Goal: Information Seeking & Learning: Learn about a topic

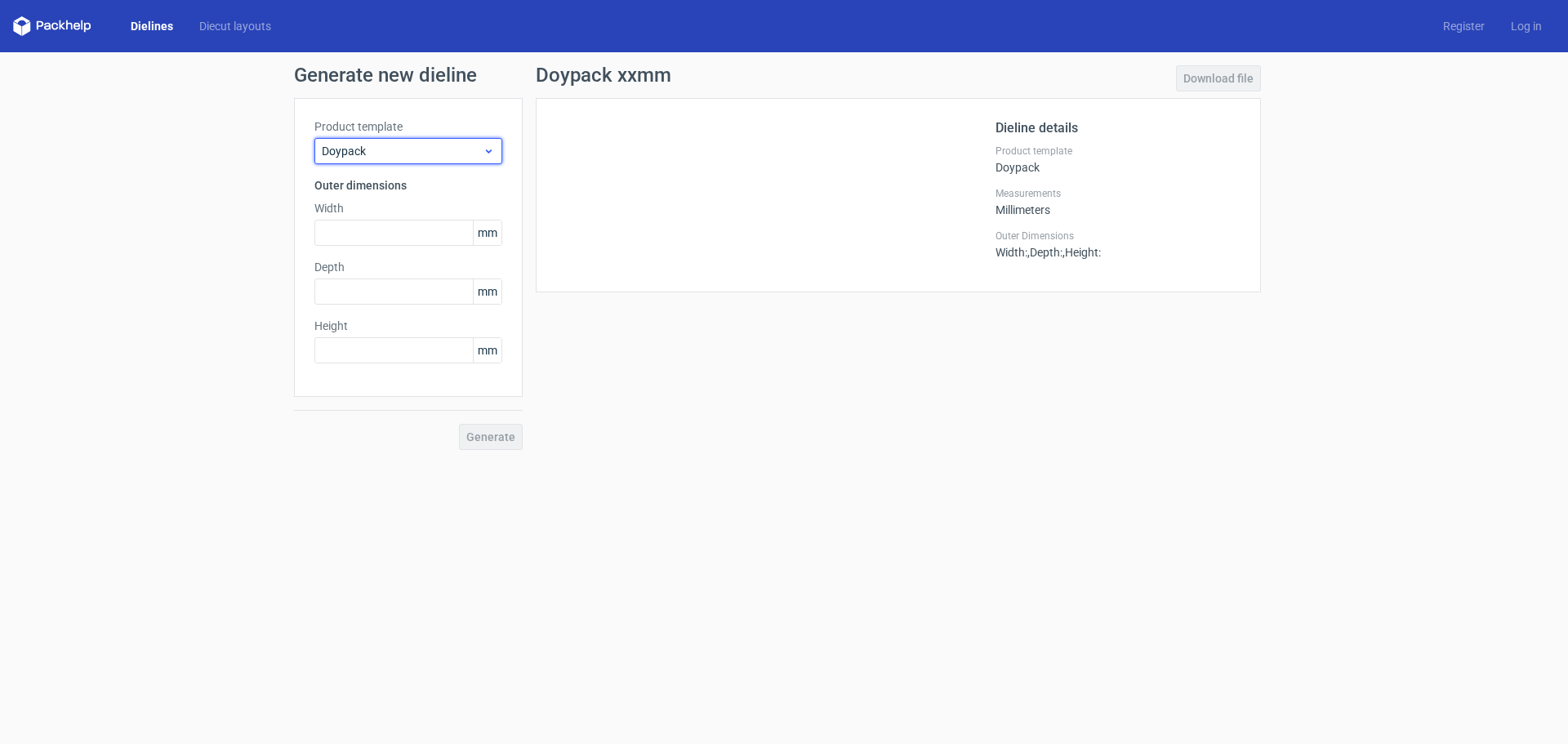
click at [460, 151] on span "Doypack" at bounding box center [402, 151] width 161 height 17
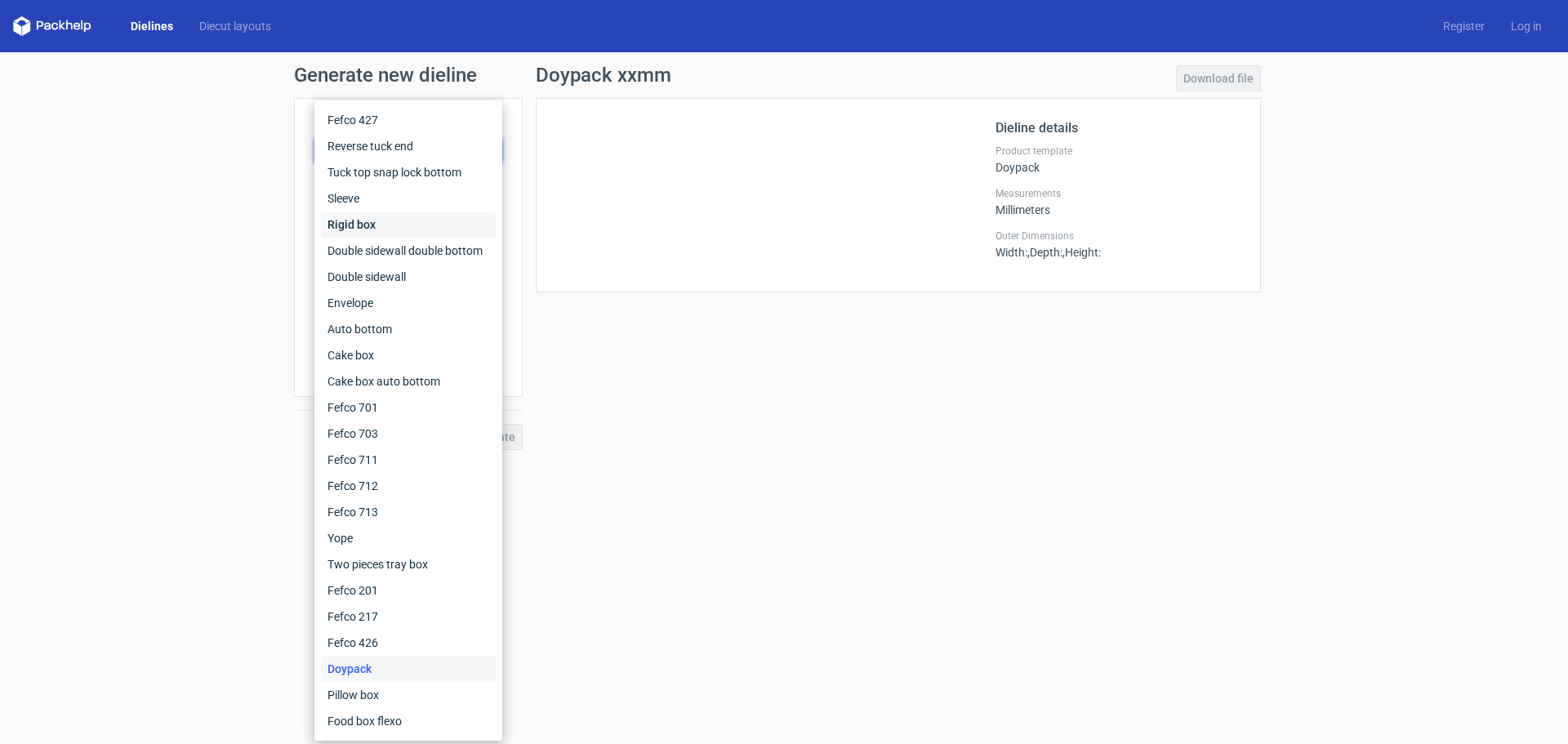
click at [361, 221] on div "Rigid box" at bounding box center [408, 224] width 175 height 26
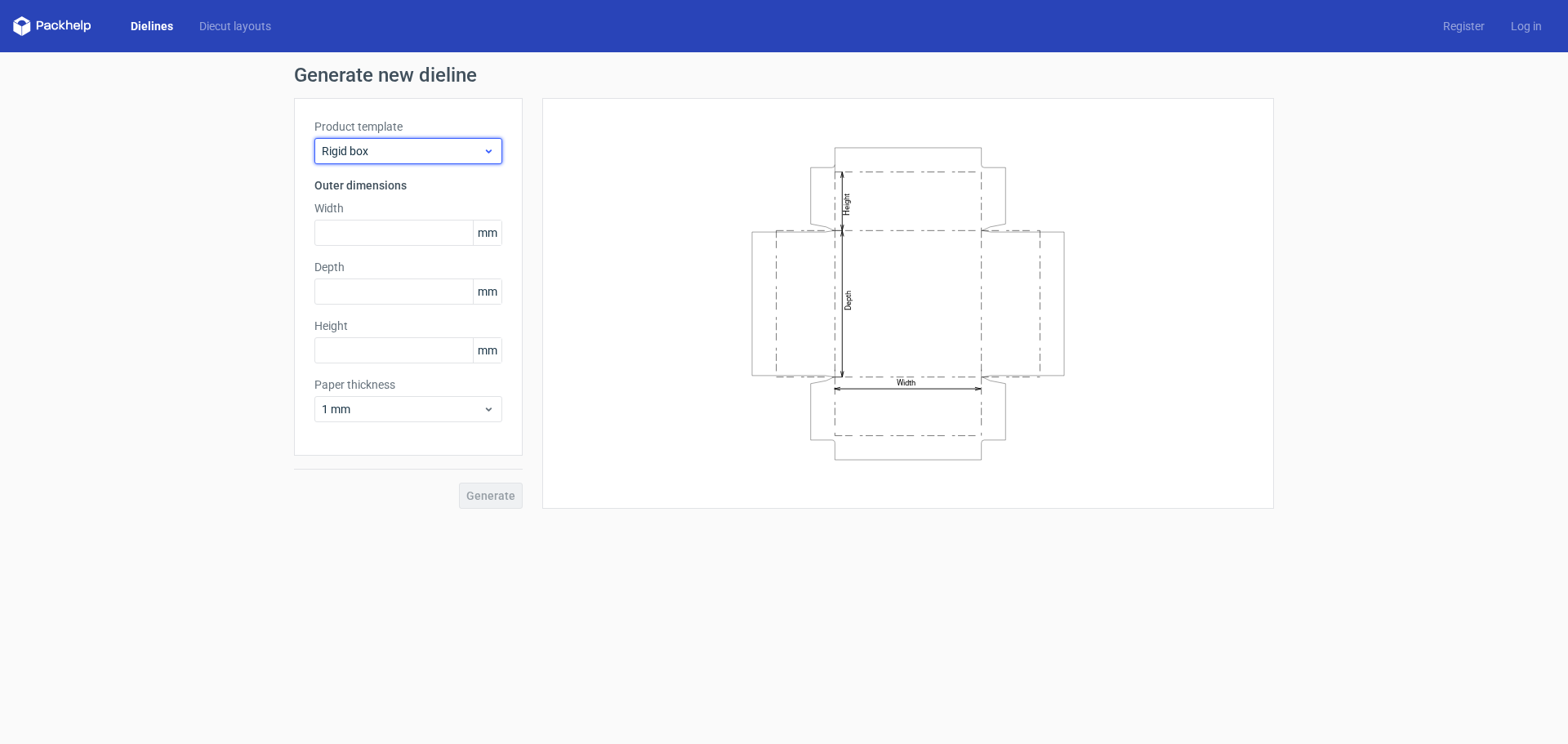
click at [404, 153] on span "Rigid box" at bounding box center [402, 151] width 161 height 17
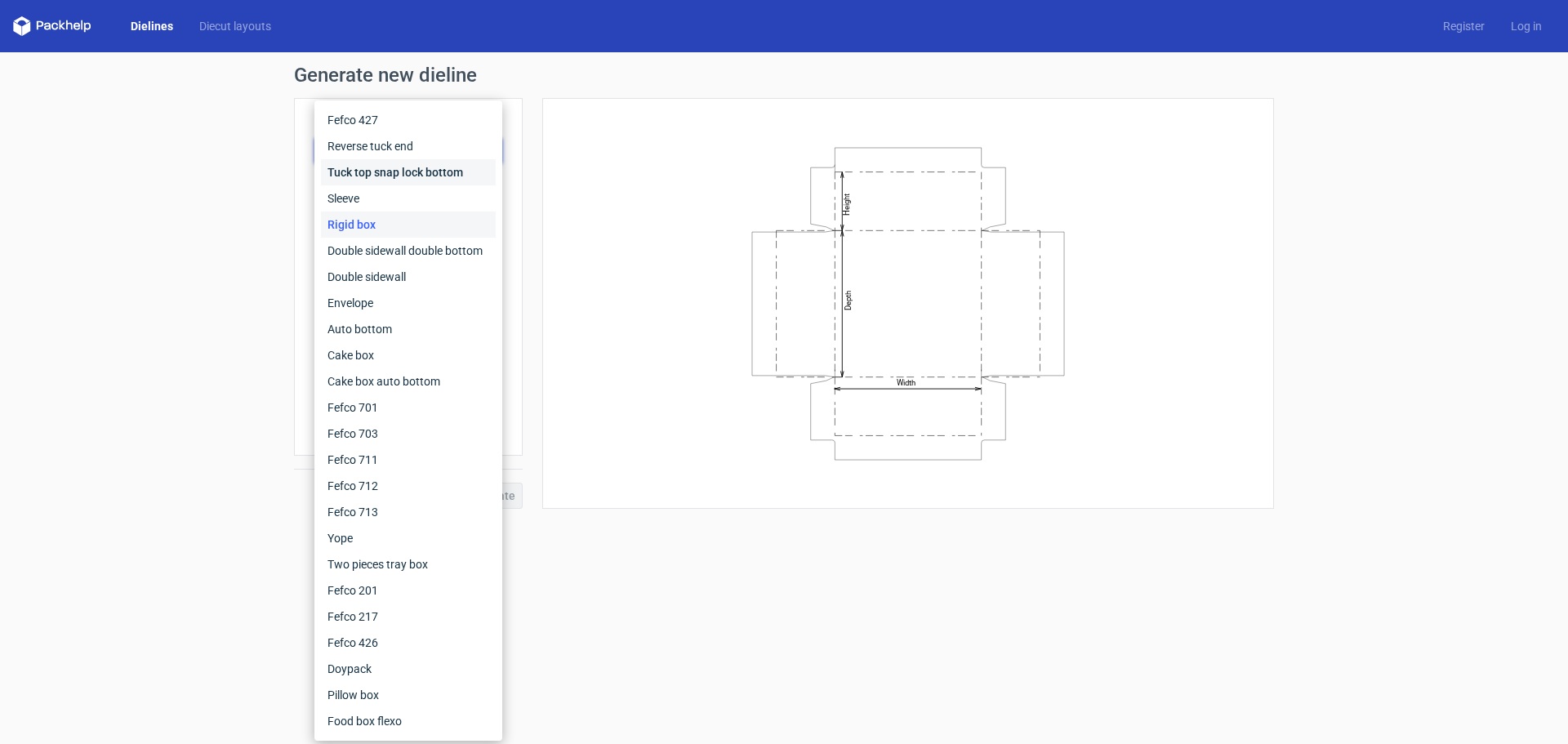
click at [382, 176] on div "Tuck top snap lock bottom" at bounding box center [408, 172] width 175 height 26
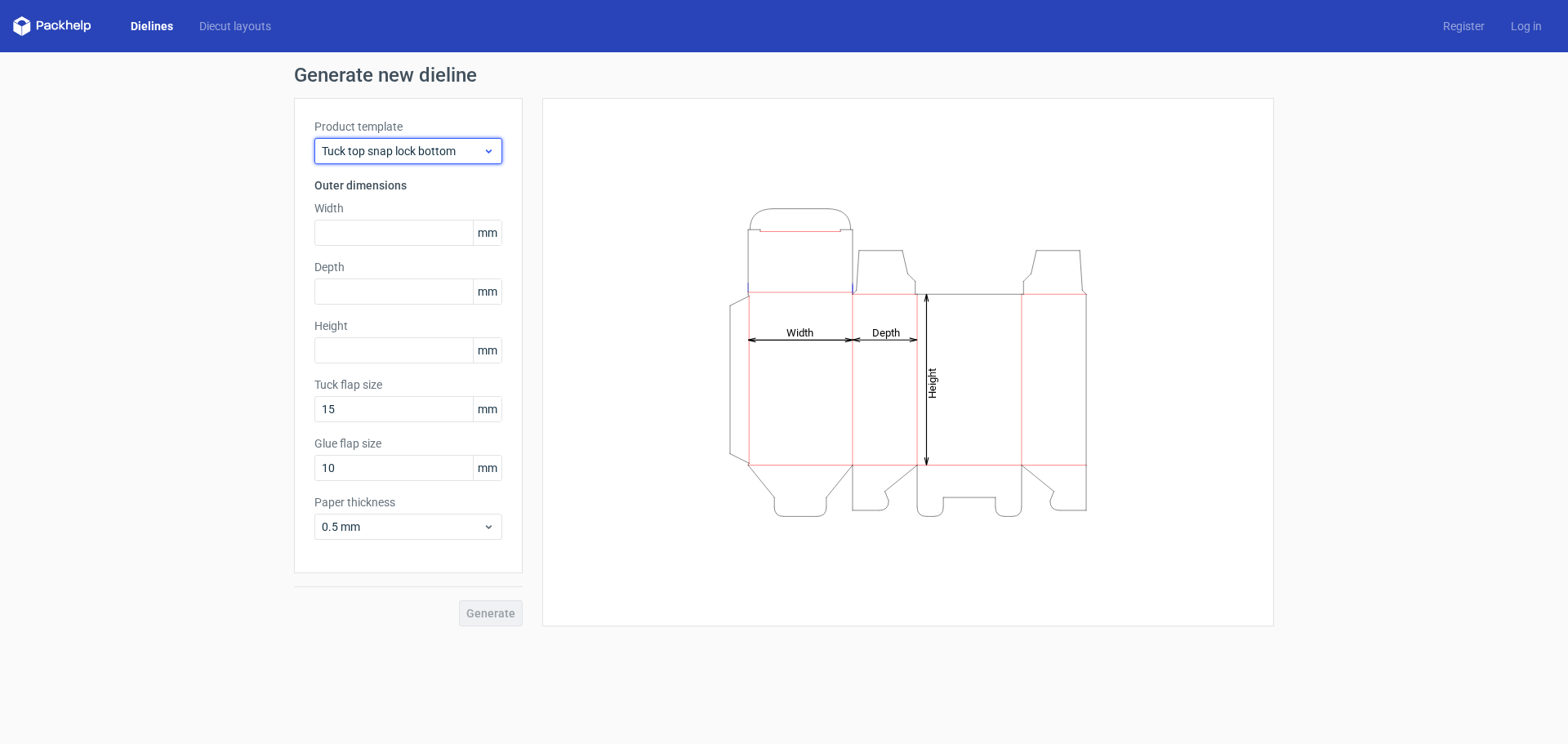
click at [401, 143] on span "Tuck top snap lock bottom" at bounding box center [402, 151] width 161 height 17
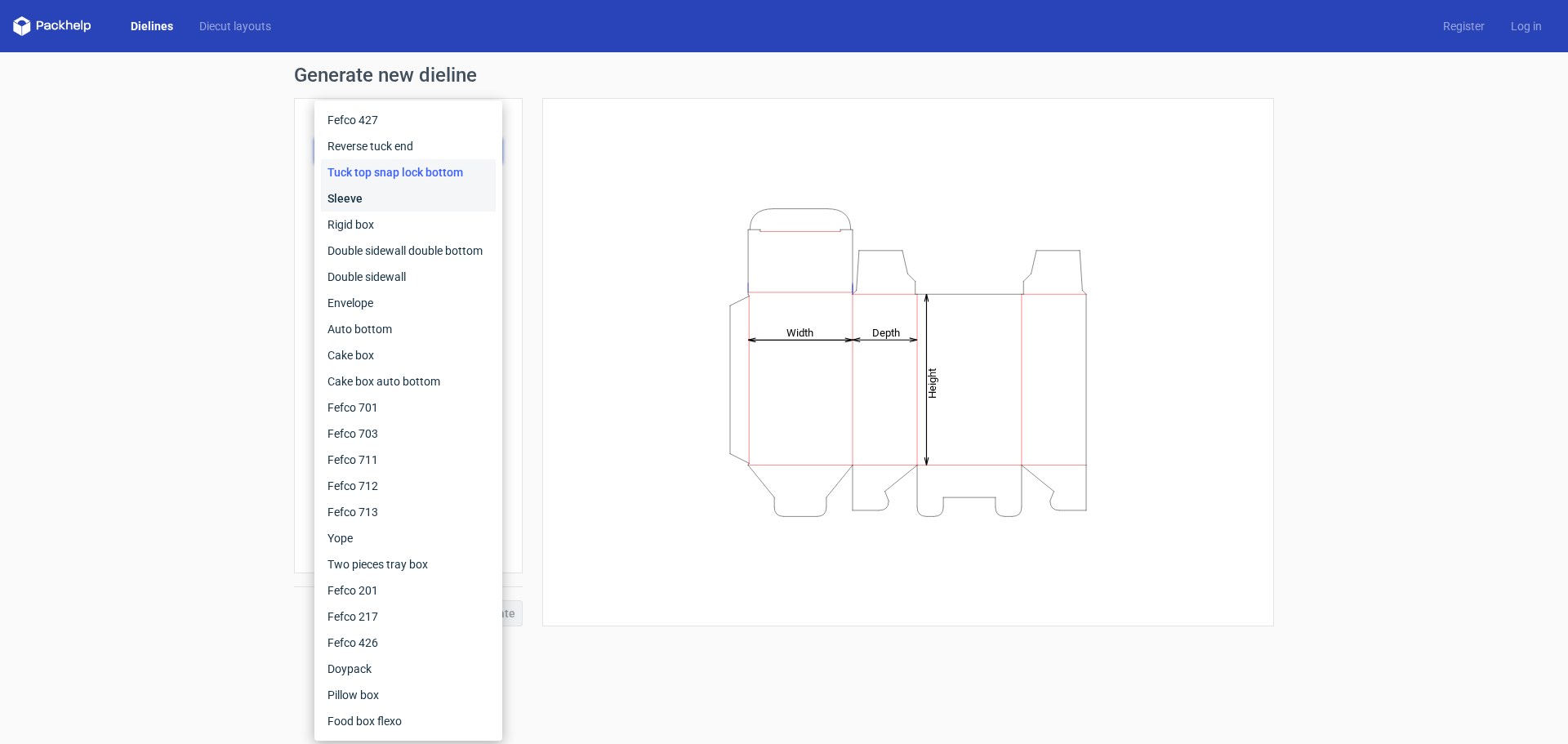
click at [360, 200] on div "Sleeve" at bounding box center [408, 199] width 175 height 26
click at [360, 200] on div "Product template Tuck top snap lock bottom Outer dimensions Width mm Depth mm H…" at bounding box center [408, 336] width 229 height 475
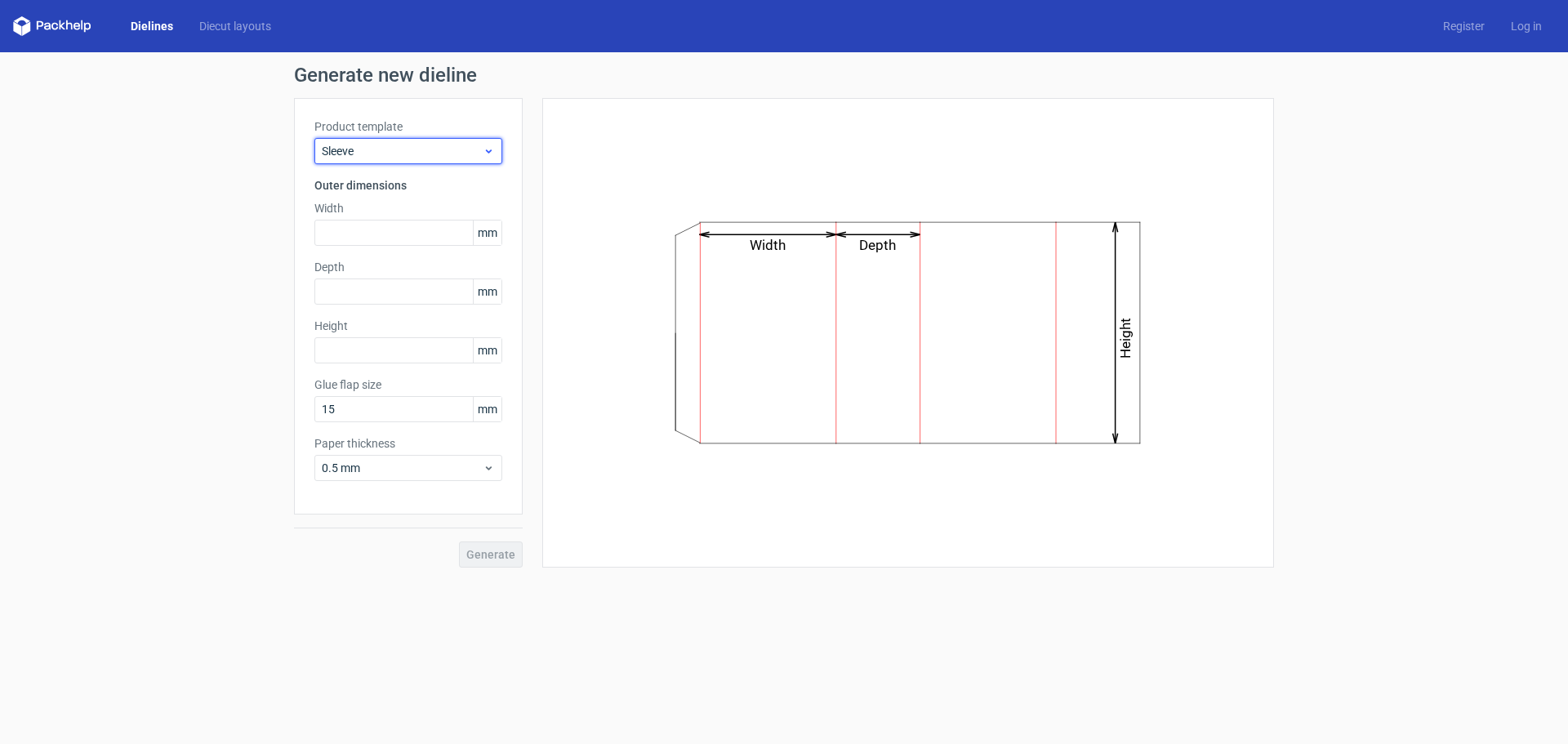
click at [403, 150] on span "Sleeve" at bounding box center [402, 151] width 161 height 17
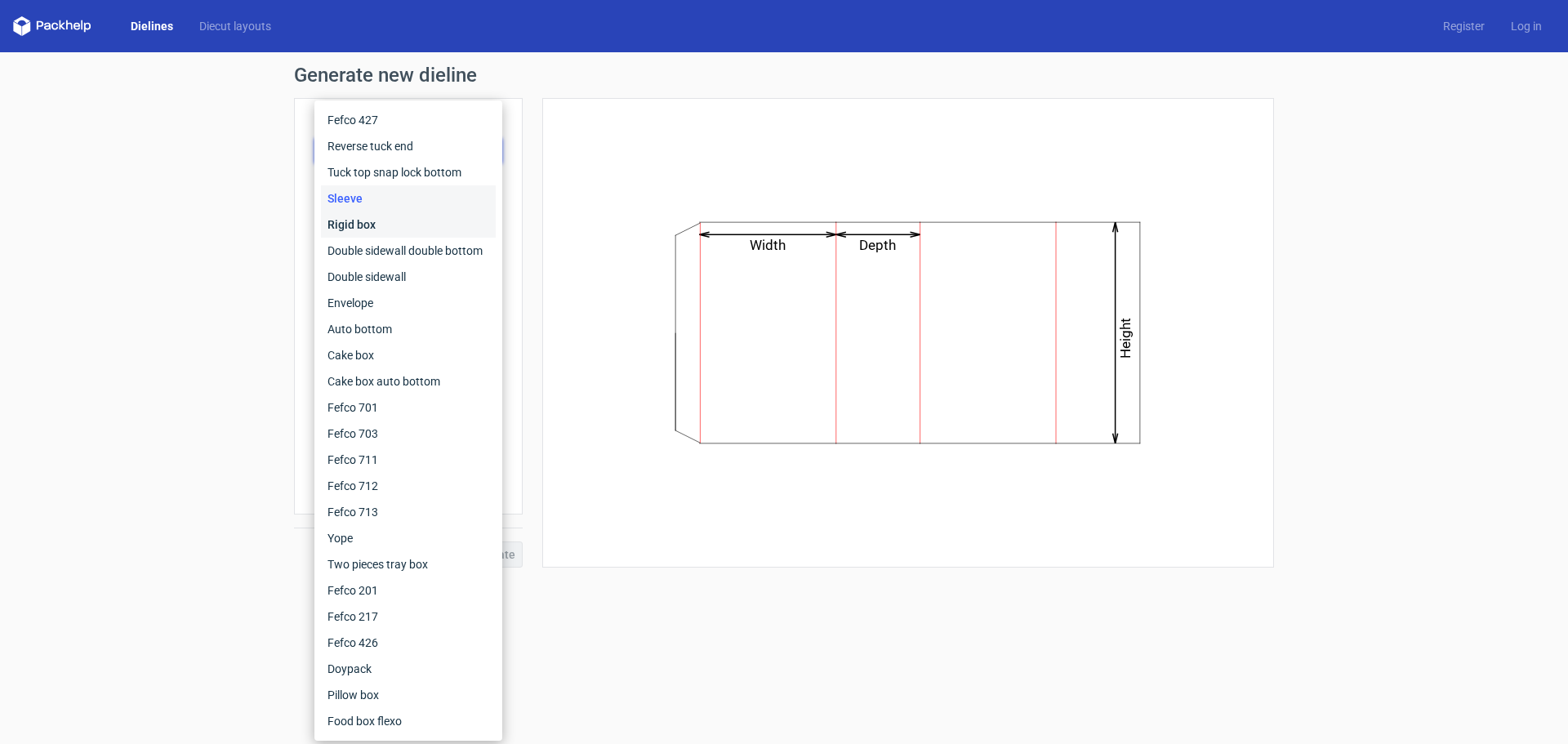
click at [369, 223] on div "Rigid box" at bounding box center [408, 224] width 175 height 26
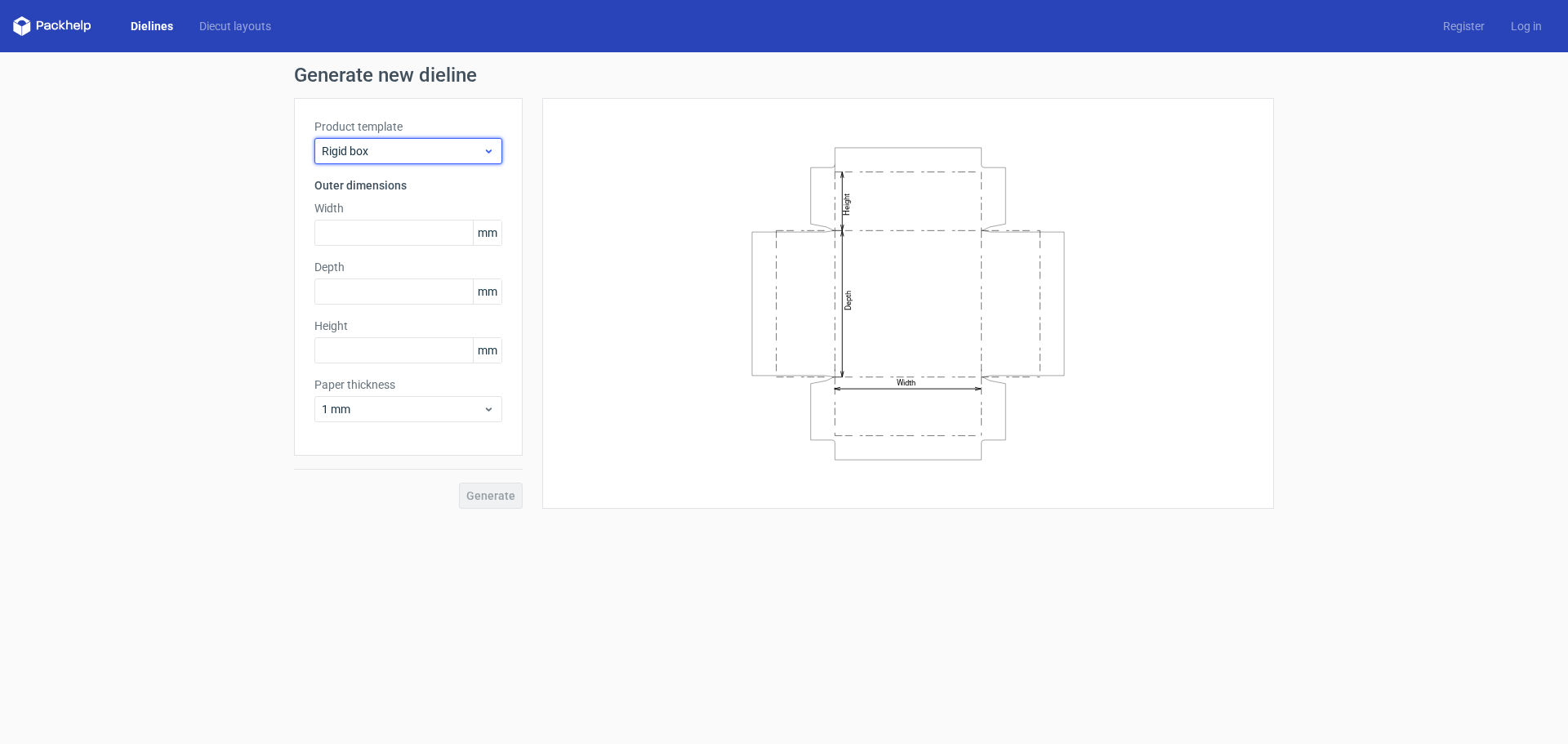
click at [403, 155] on span "Rigid box" at bounding box center [402, 151] width 161 height 17
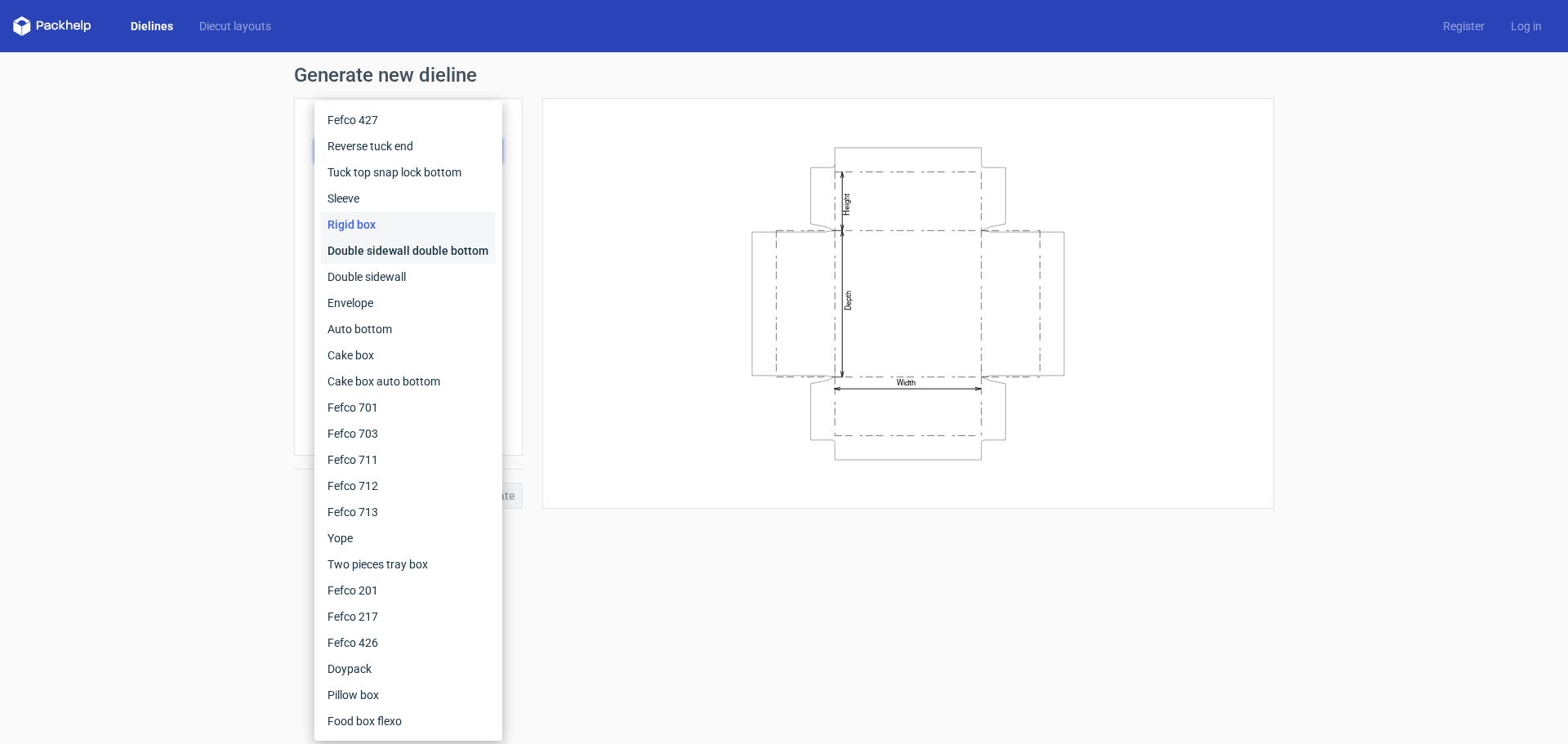
click at [379, 254] on div "Double sidewall double bottom" at bounding box center [408, 251] width 175 height 26
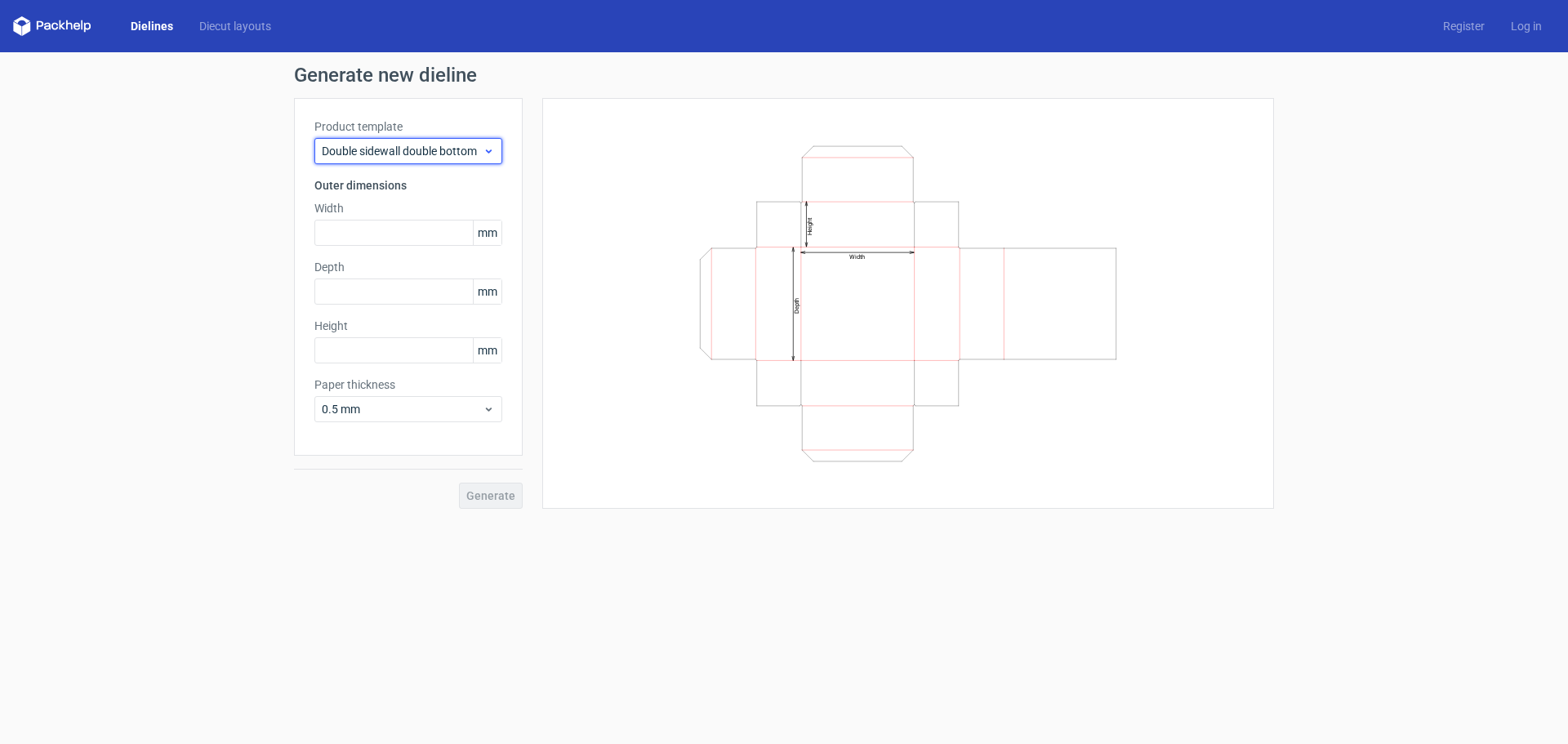
click at [404, 143] on div "Double sidewall double bottom" at bounding box center [408, 151] width 187 height 26
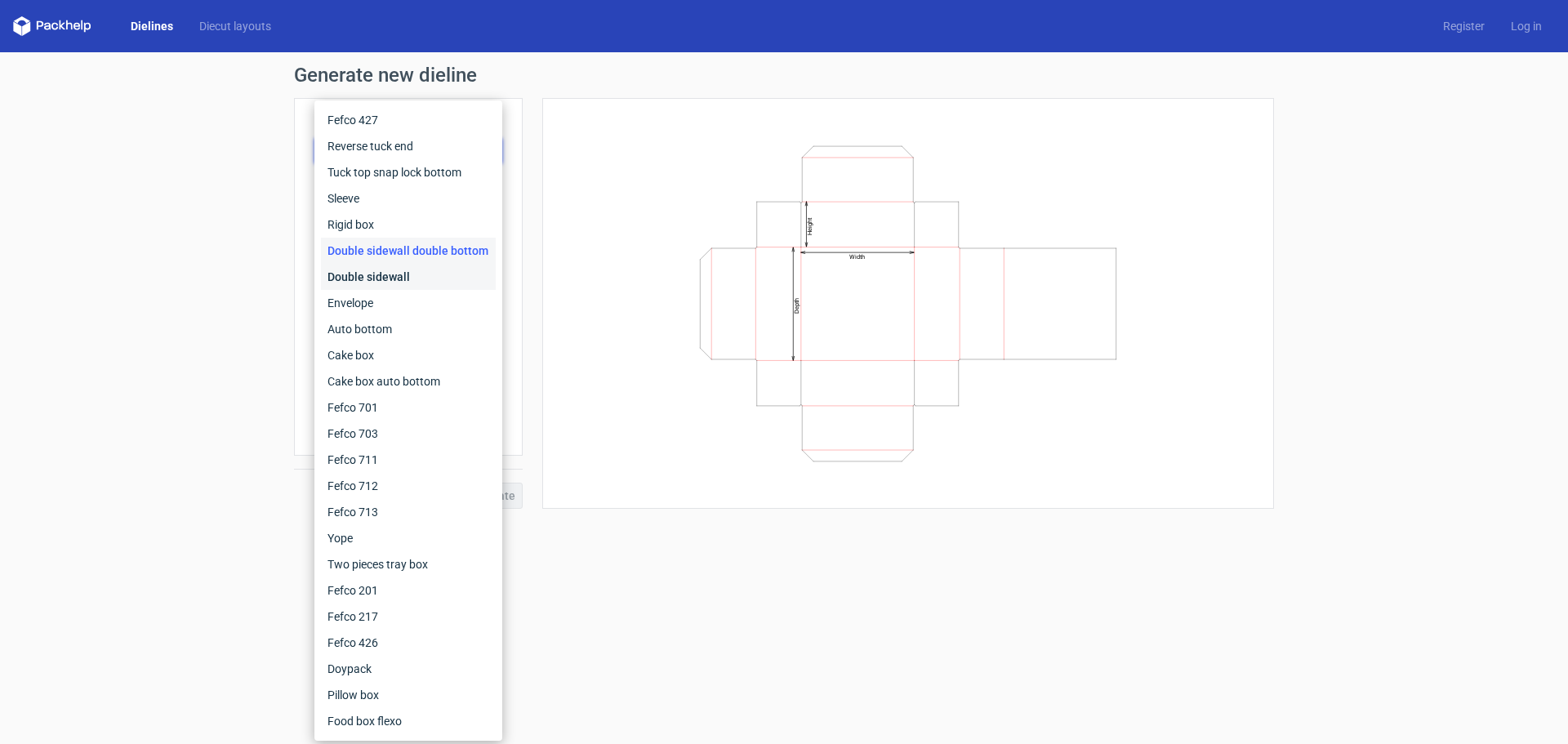
click at [389, 272] on div "Double sidewall" at bounding box center [408, 277] width 175 height 26
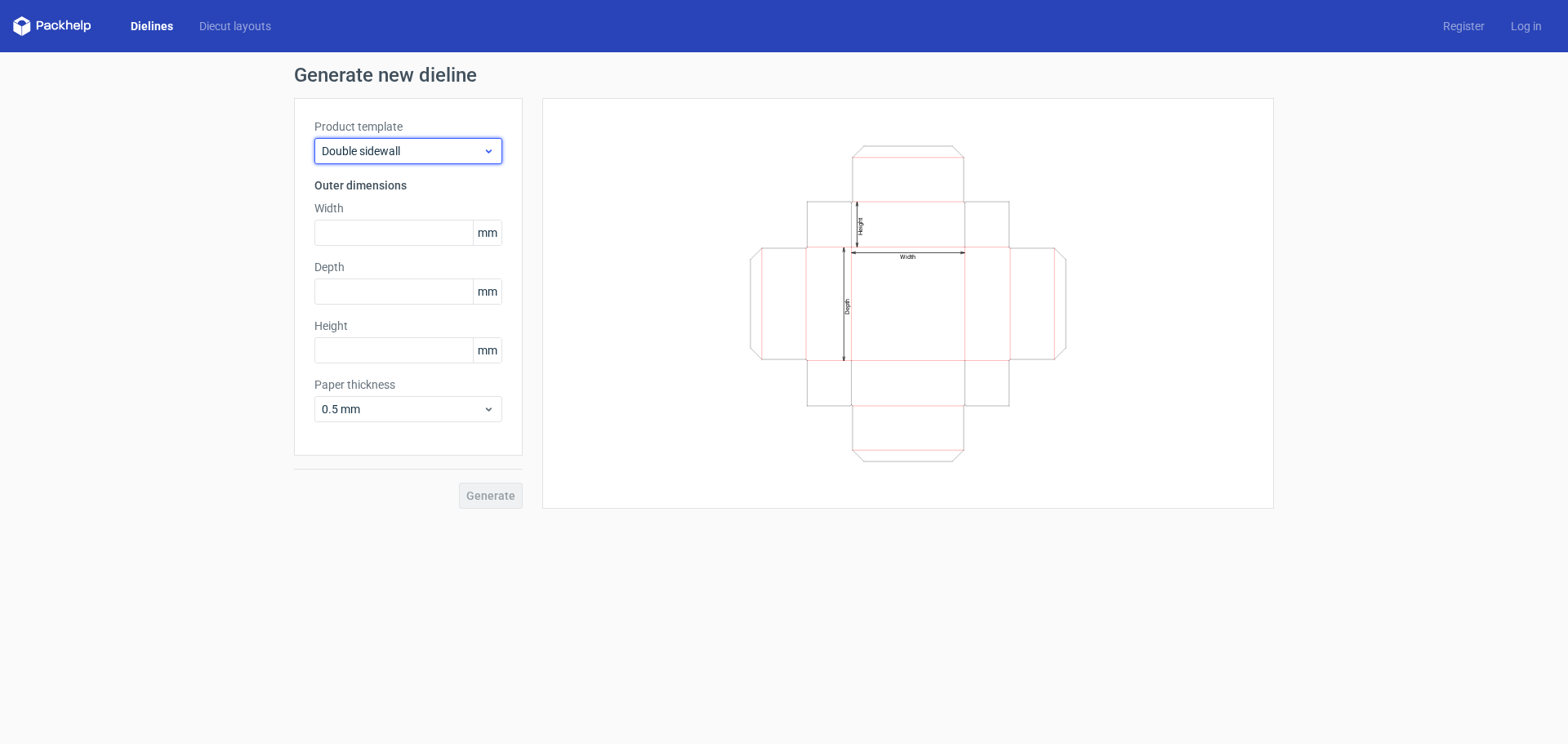
click at [396, 143] on div "Double sidewall" at bounding box center [408, 151] width 187 height 26
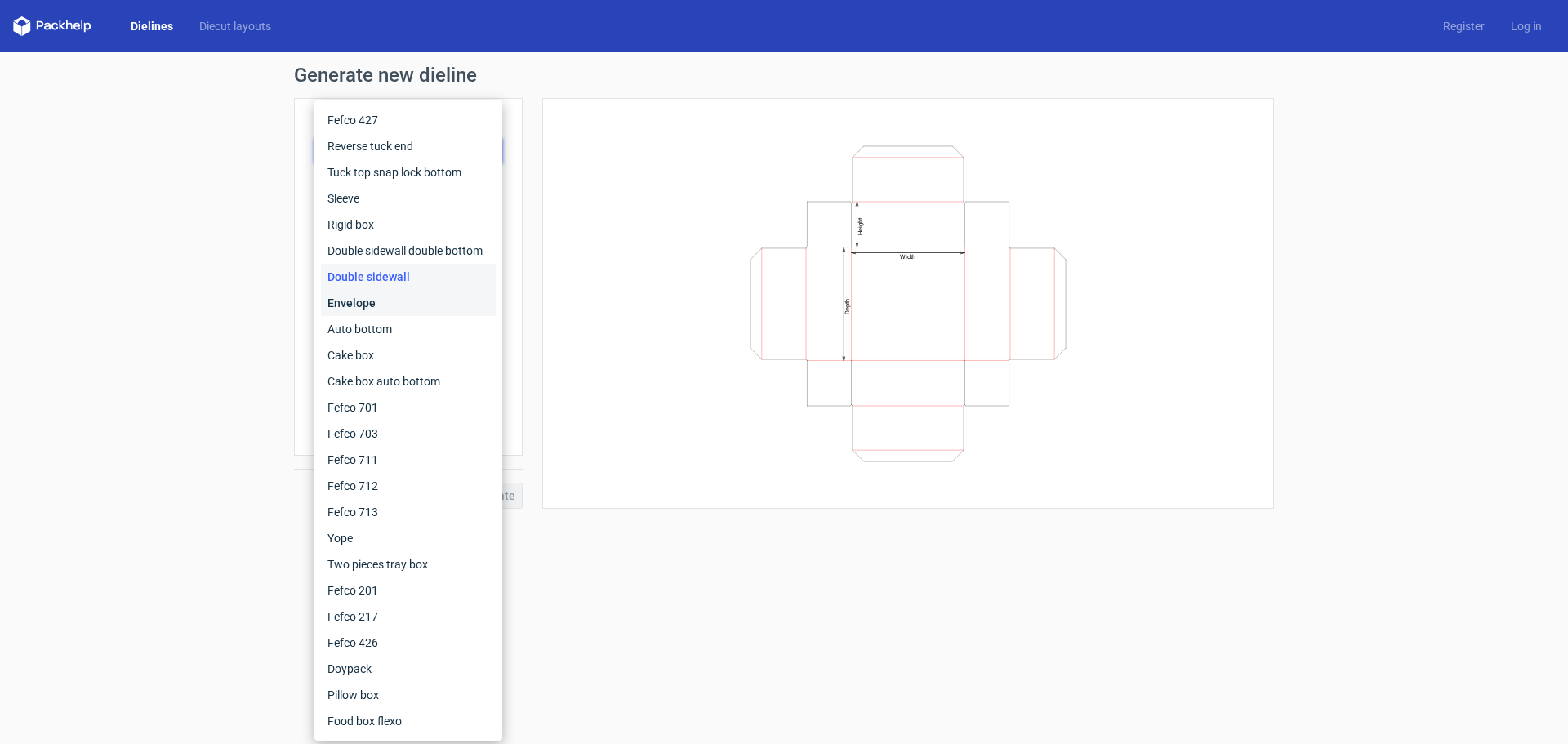
click at [386, 301] on div "Envelope" at bounding box center [408, 303] width 175 height 26
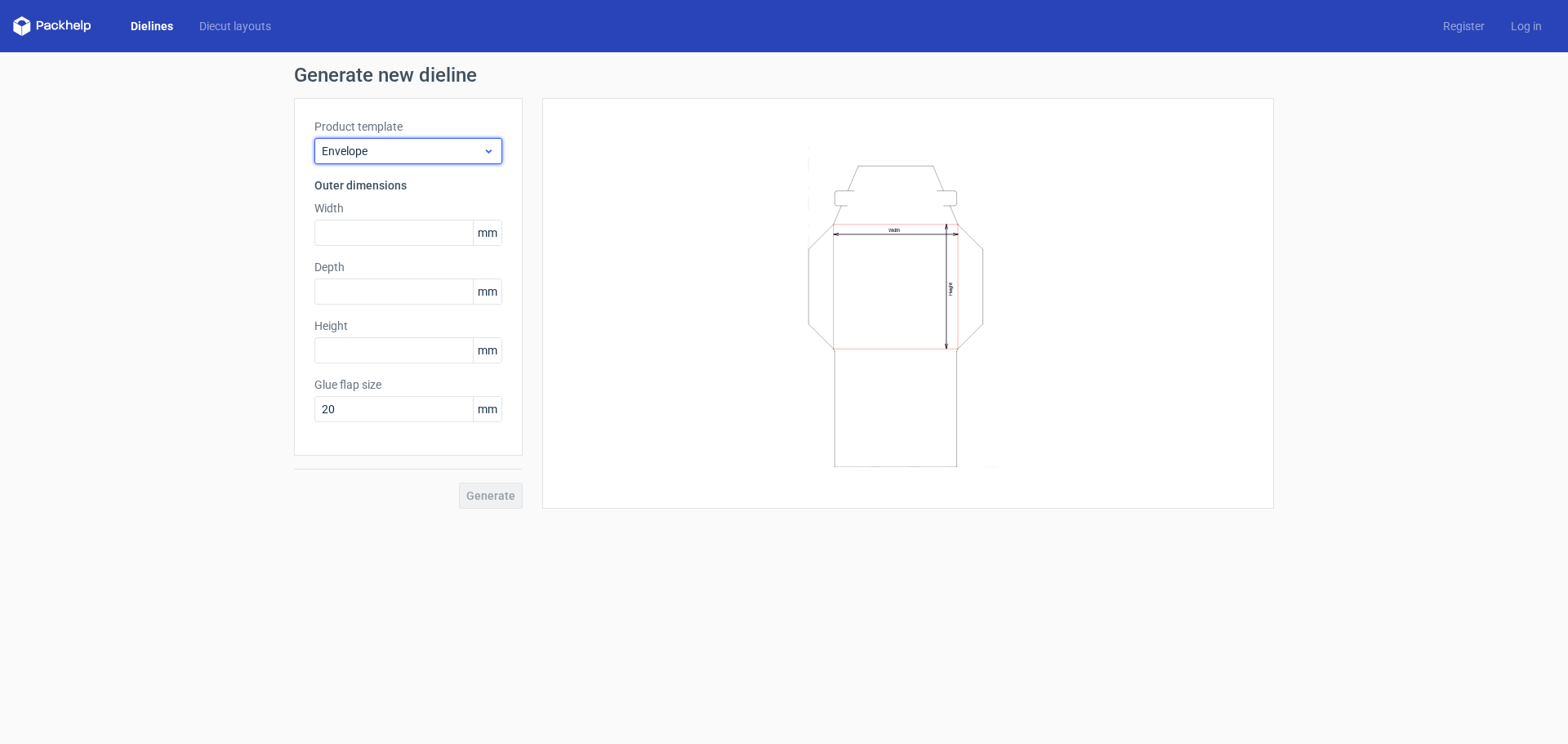
click at [400, 145] on span "Envelope" at bounding box center [402, 151] width 161 height 17
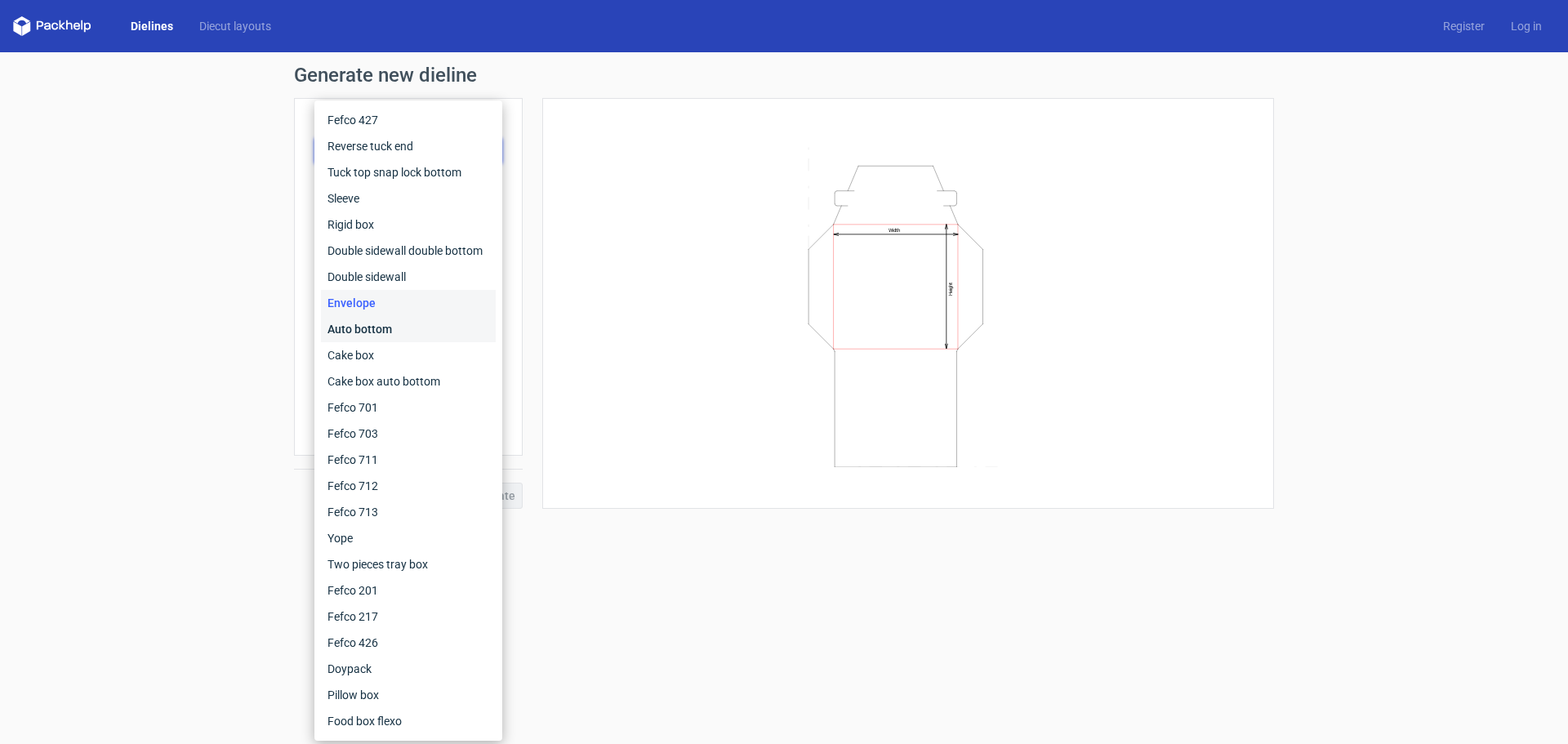
click at [377, 327] on div "Auto bottom" at bounding box center [408, 329] width 175 height 26
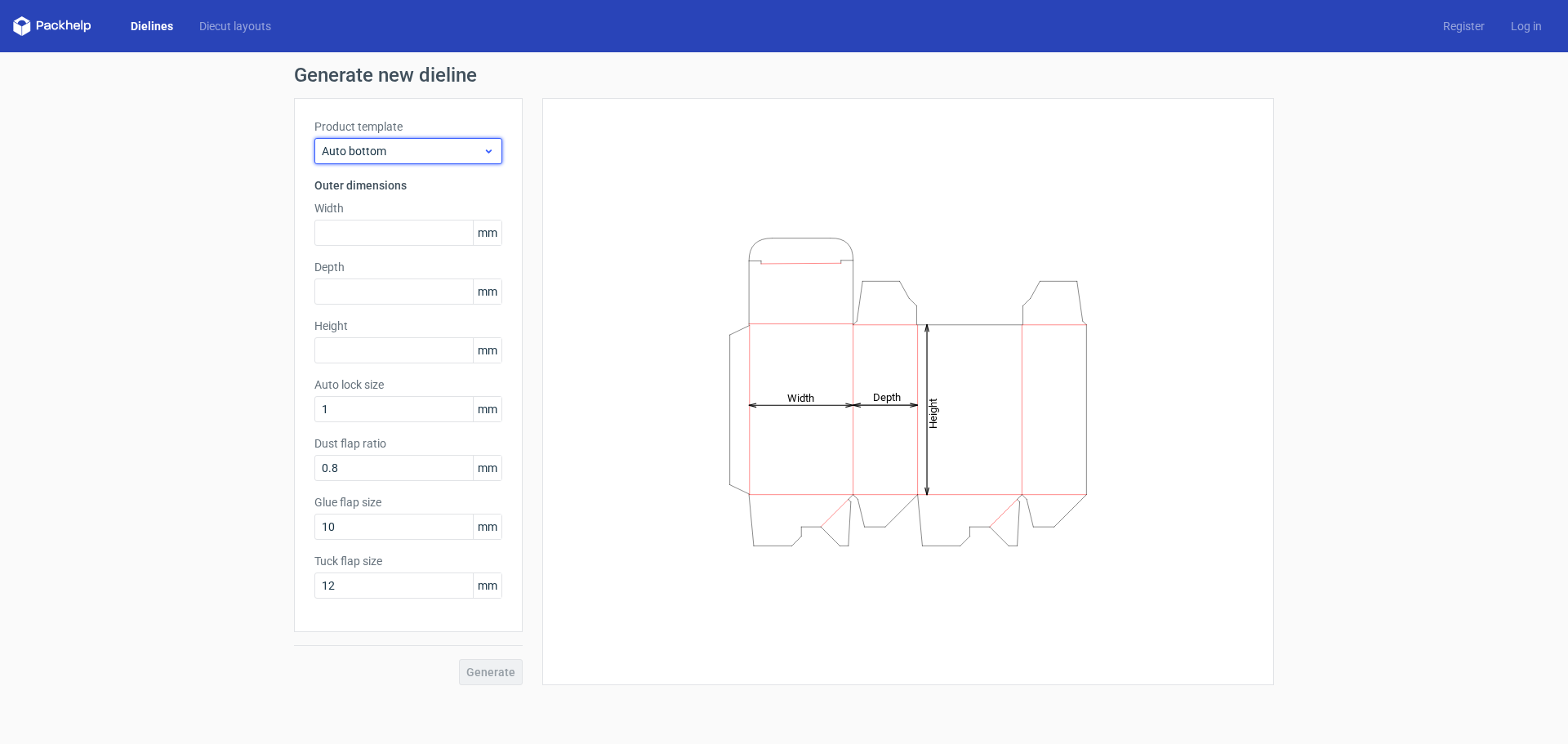
click at [423, 157] on span "Auto bottom" at bounding box center [402, 151] width 161 height 17
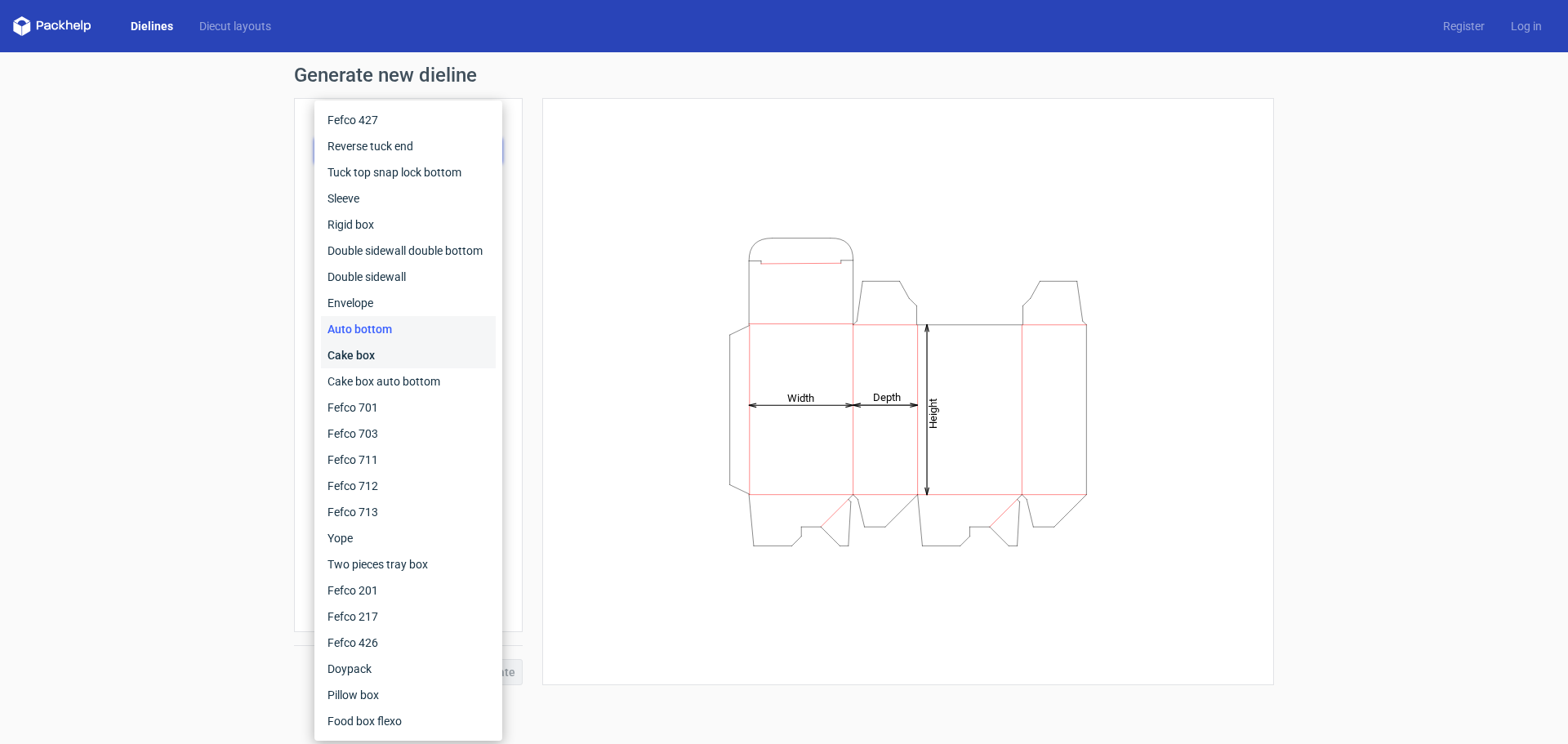
click at [406, 355] on div "Cake box" at bounding box center [408, 355] width 175 height 26
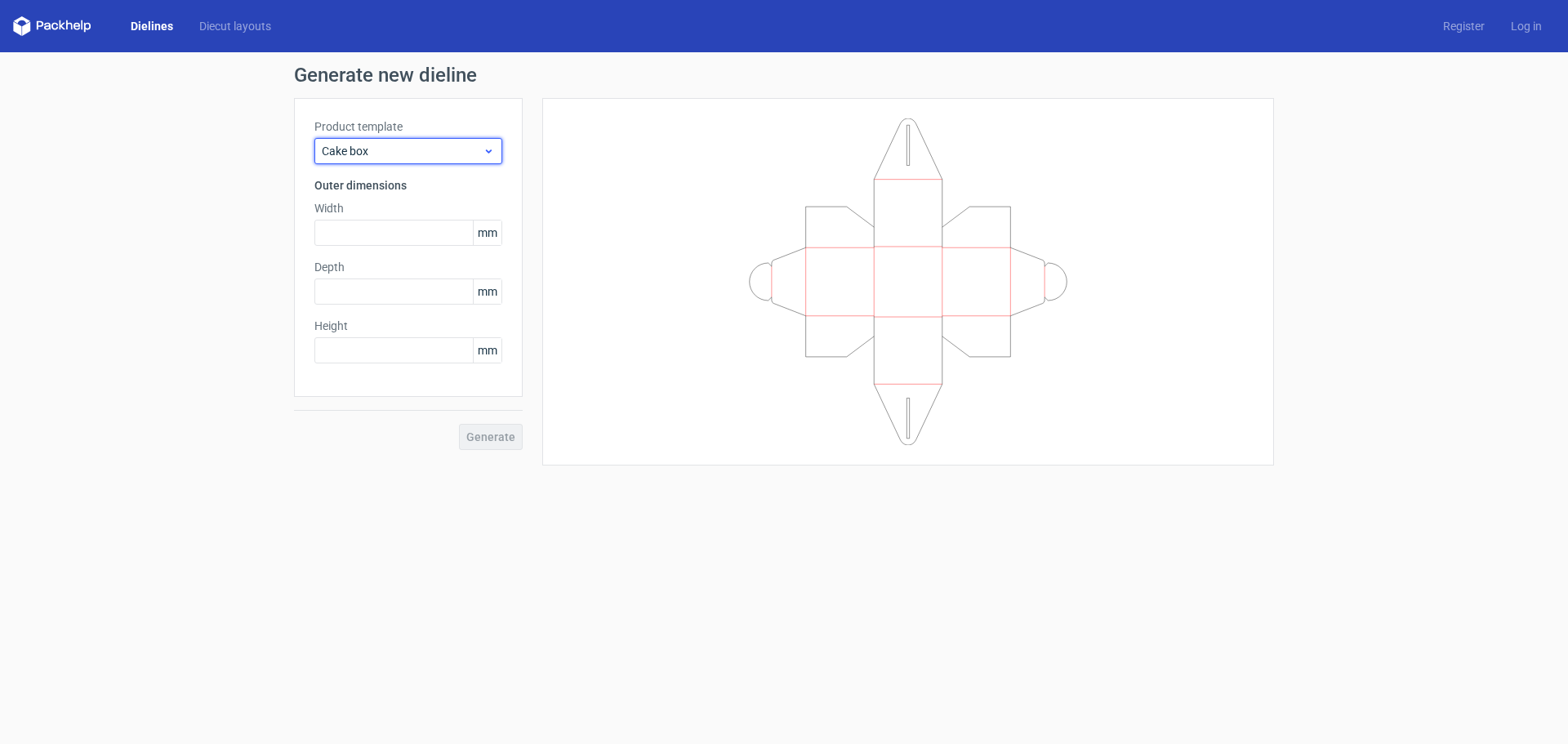
click at [427, 152] on span "Cake box" at bounding box center [402, 151] width 161 height 17
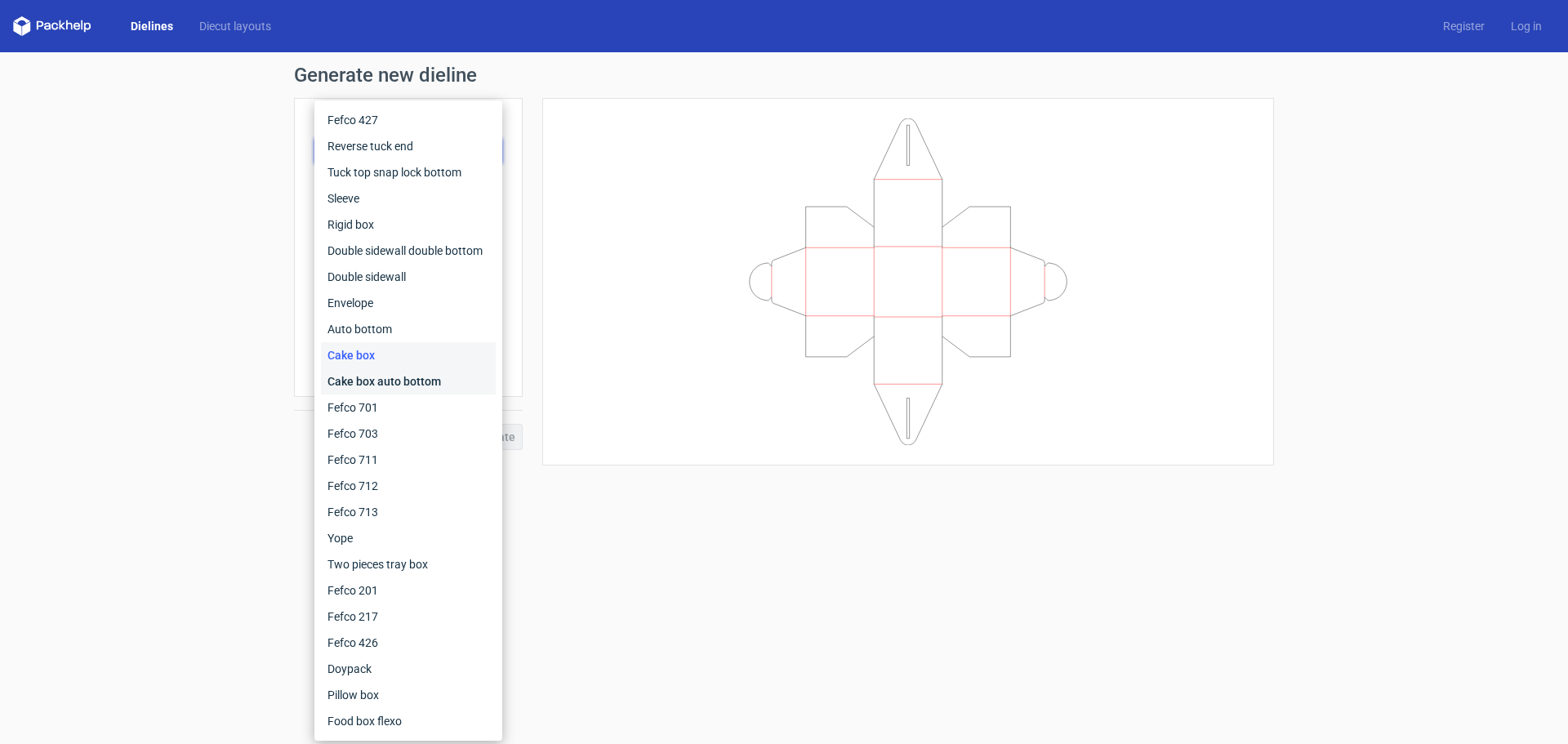
click at [392, 383] on div "Cake box auto bottom" at bounding box center [408, 382] width 175 height 26
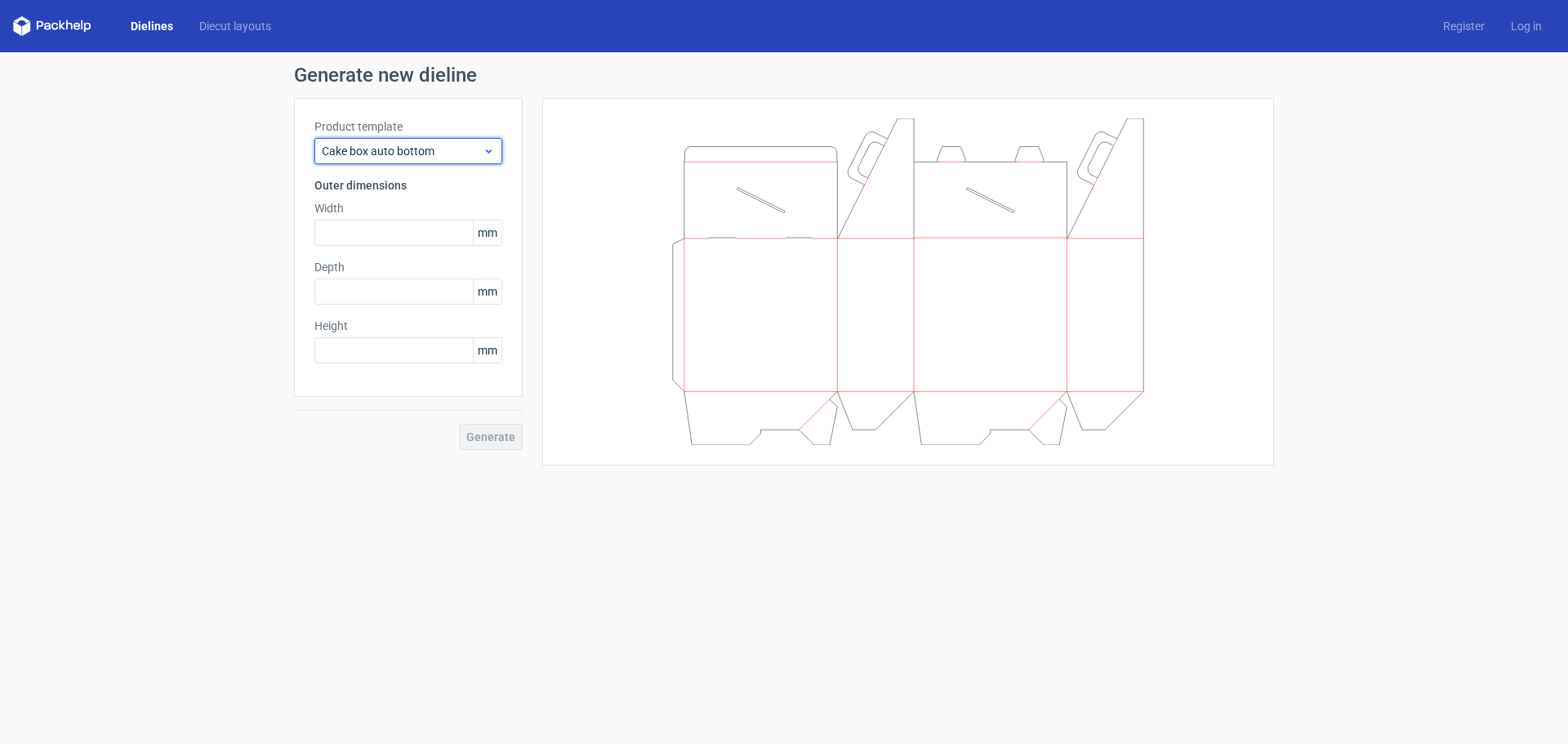
click at [448, 154] on span "Cake box auto bottom" at bounding box center [402, 151] width 161 height 17
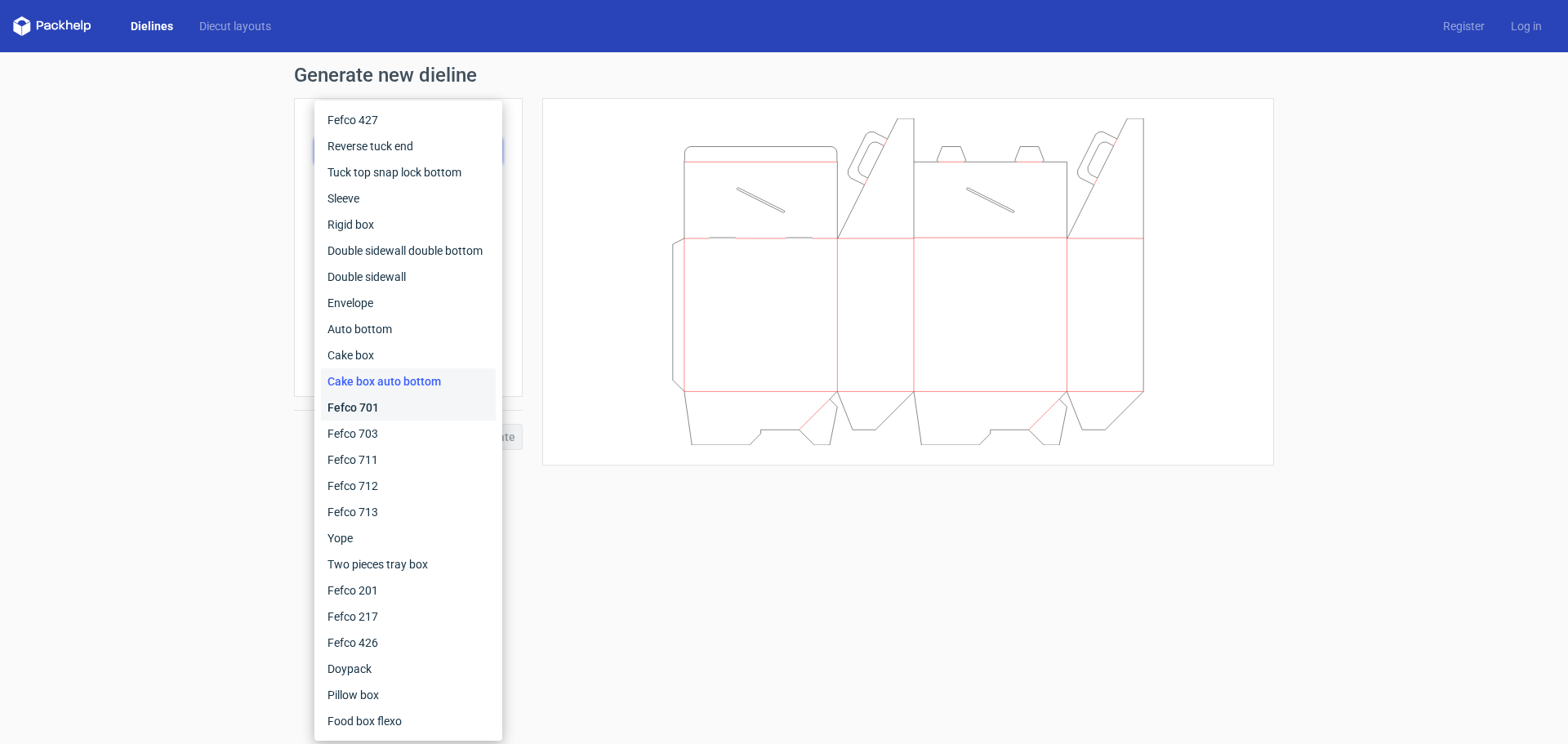
click at [355, 407] on div "Fefco 701" at bounding box center [408, 407] width 175 height 26
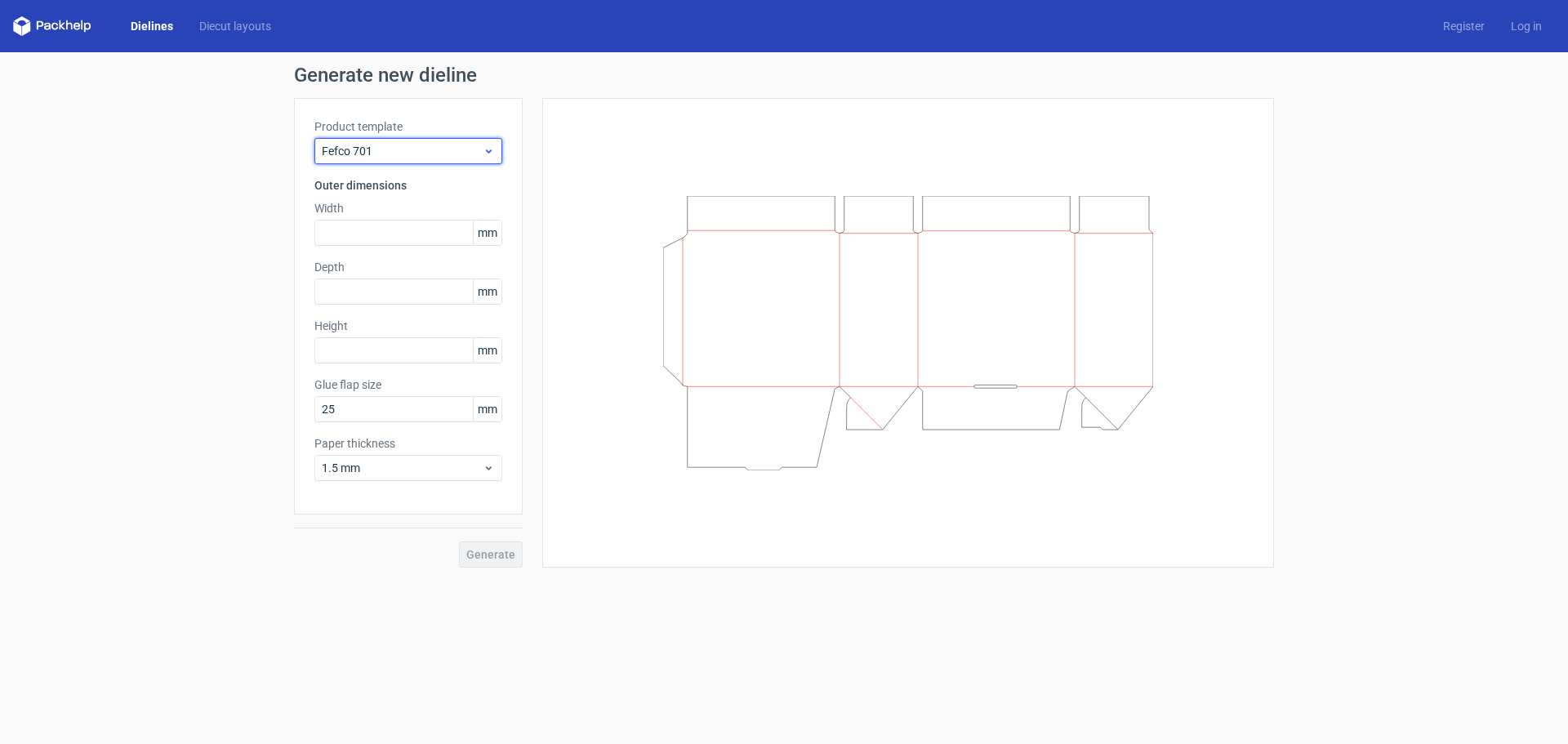
click at [426, 154] on span "Fefco 701" at bounding box center [402, 151] width 161 height 17
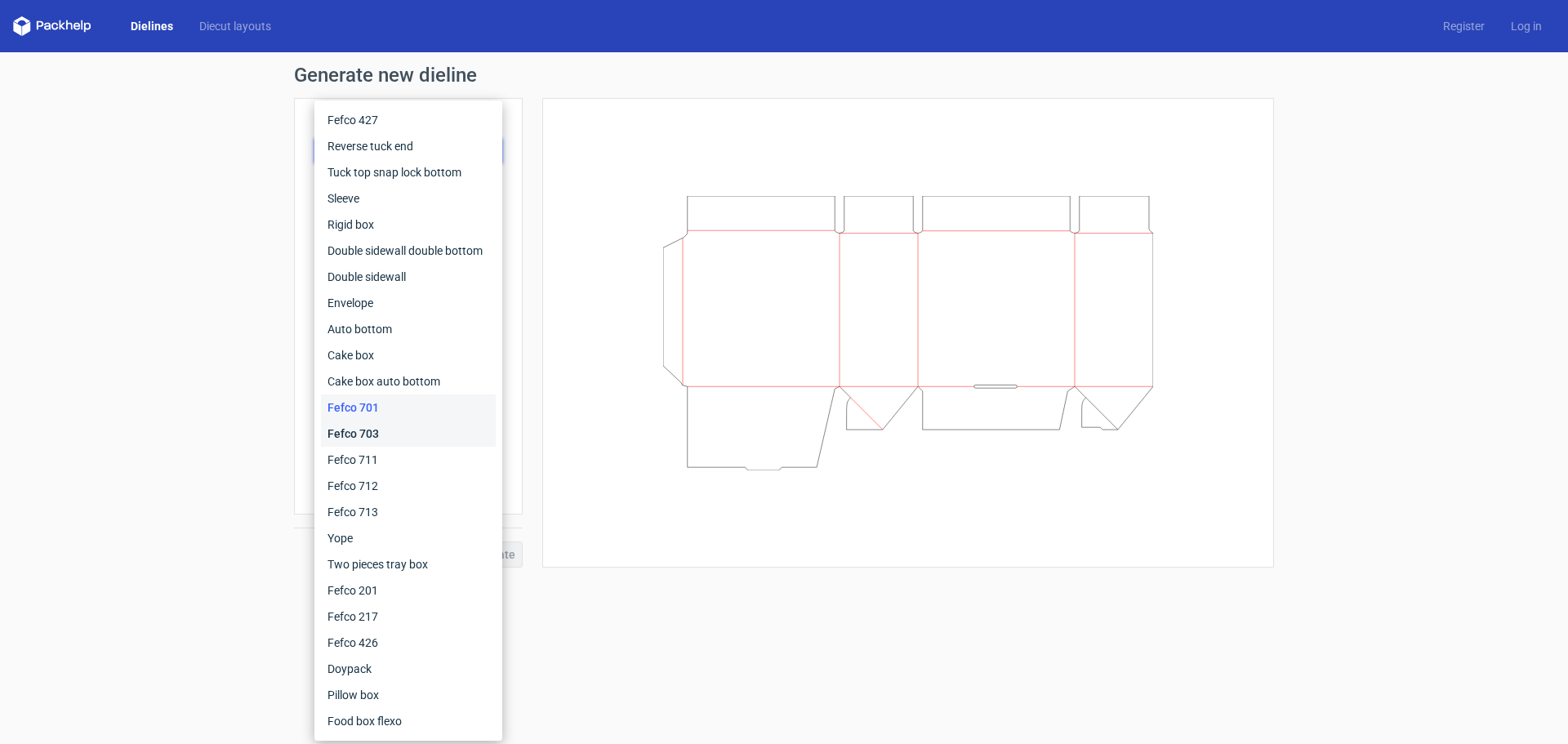
click at [360, 430] on div "Fefco 703" at bounding box center [408, 434] width 175 height 26
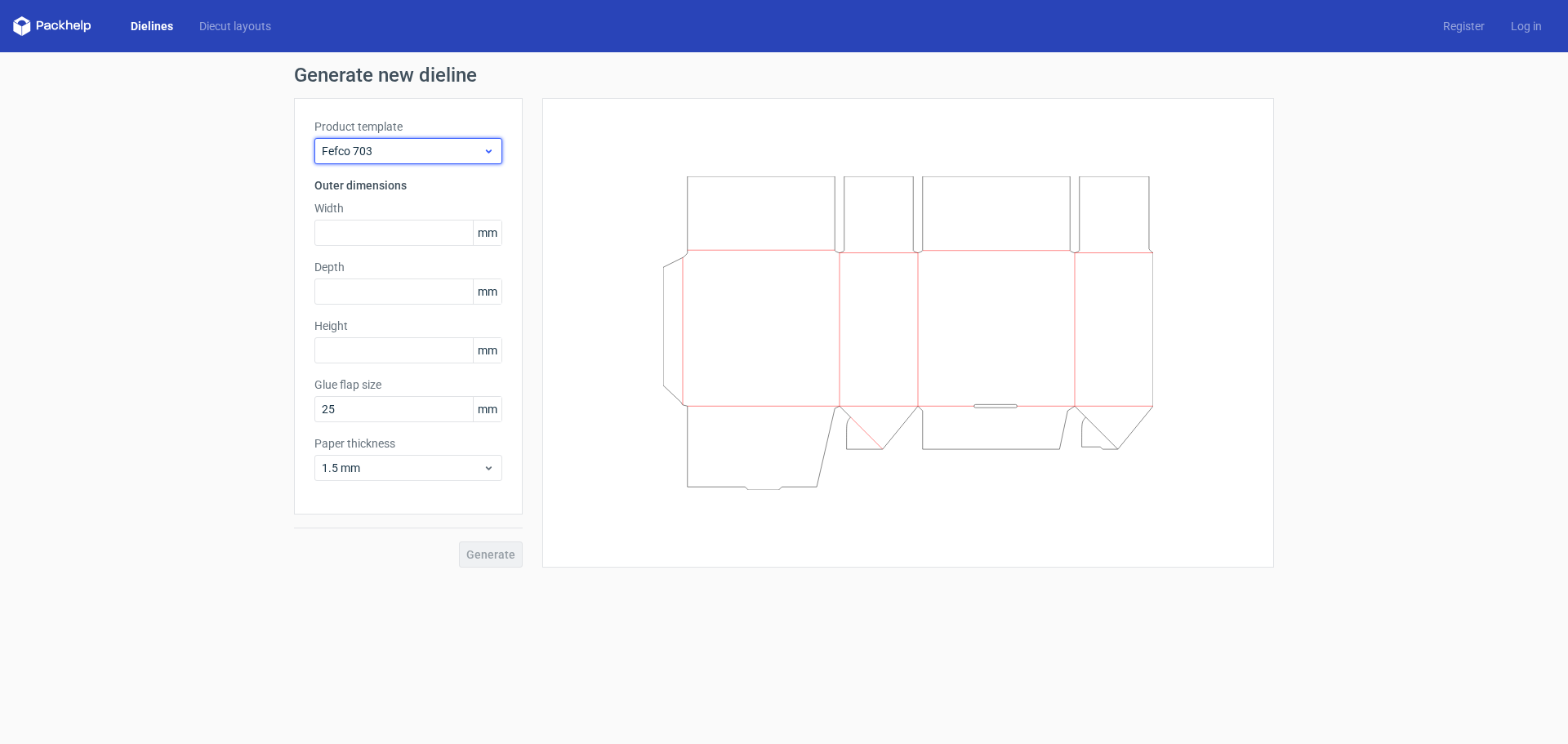
click at [406, 148] on span "Fefco 703" at bounding box center [402, 151] width 161 height 17
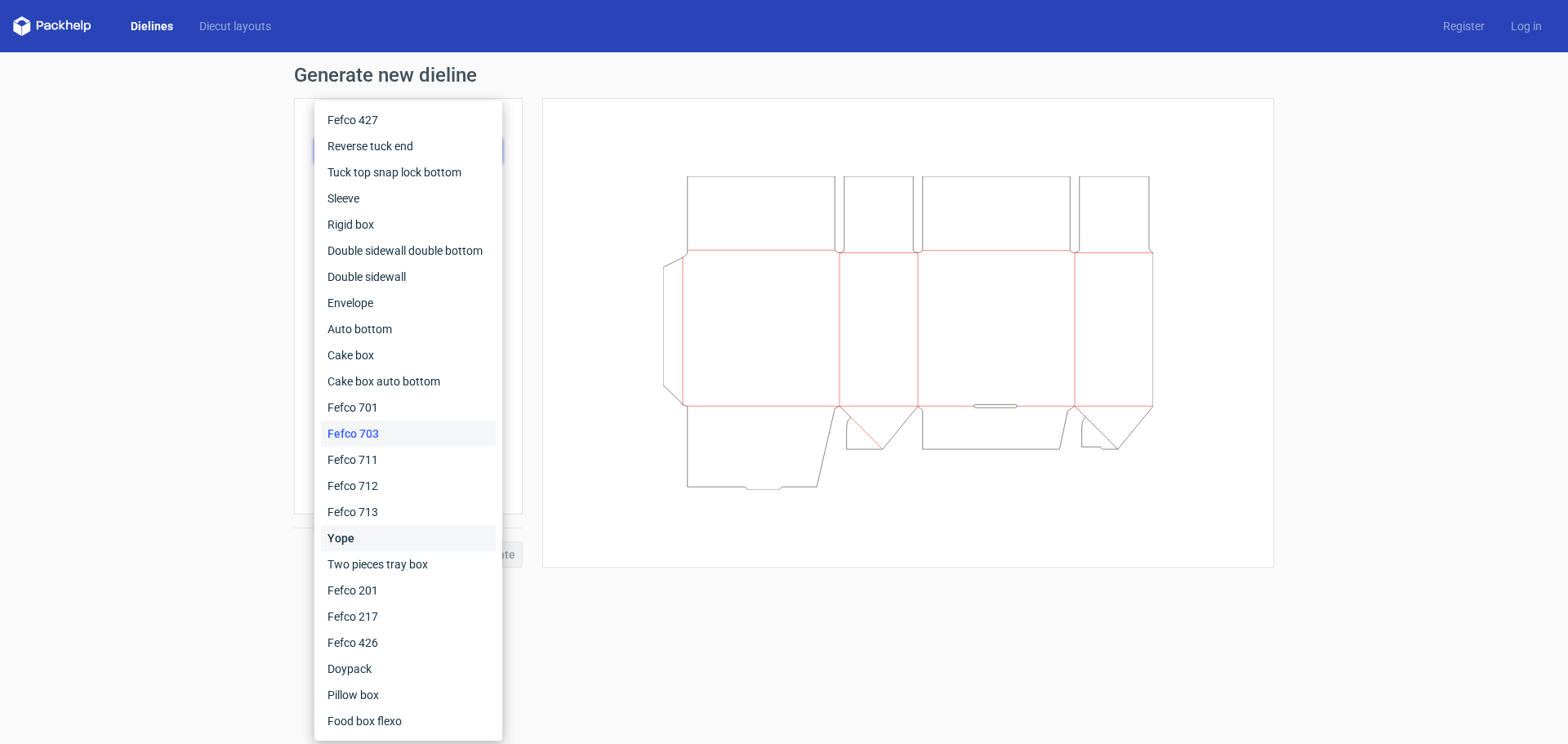
click at [349, 540] on div "Yope" at bounding box center [408, 538] width 175 height 26
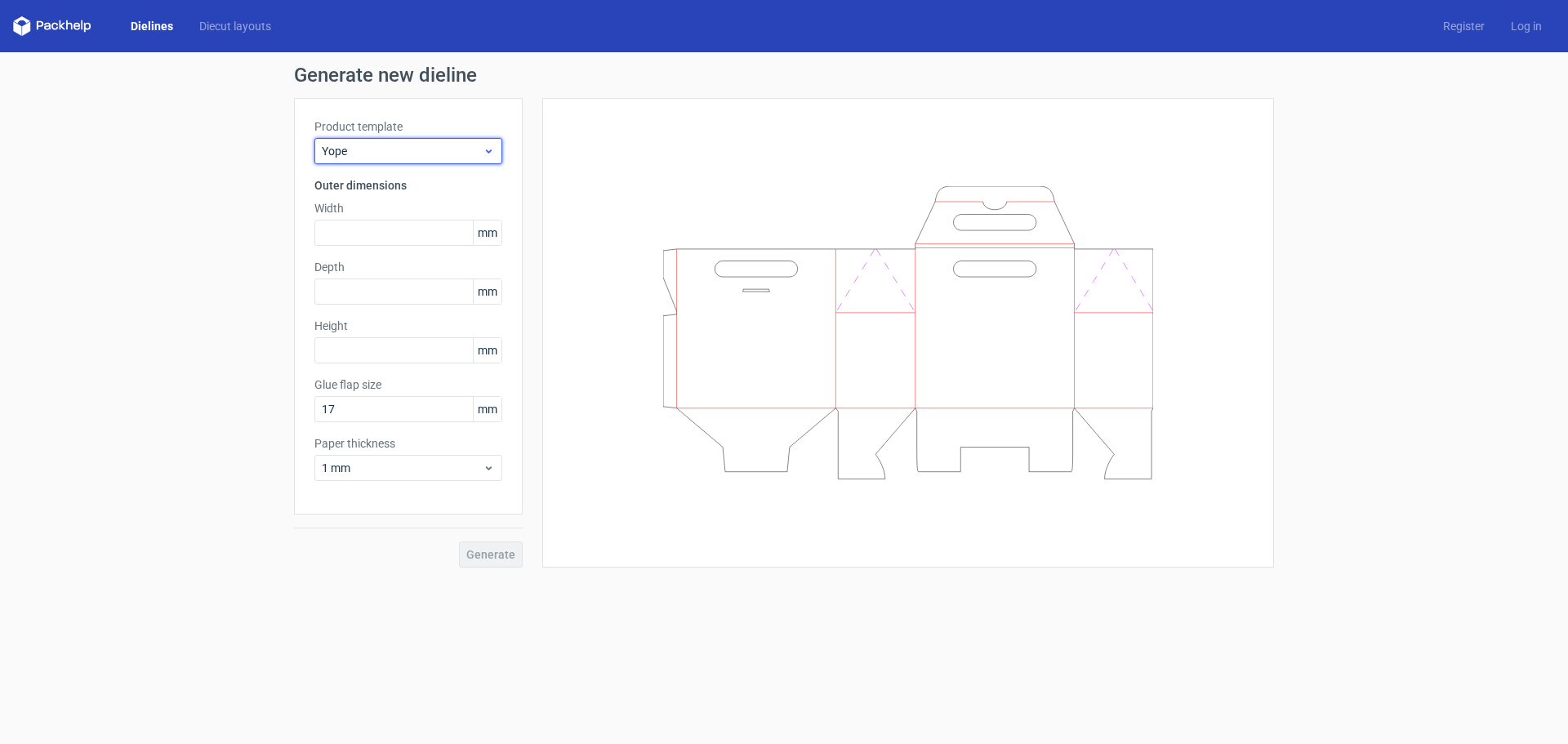
click at [403, 148] on span "Yope" at bounding box center [402, 151] width 161 height 17
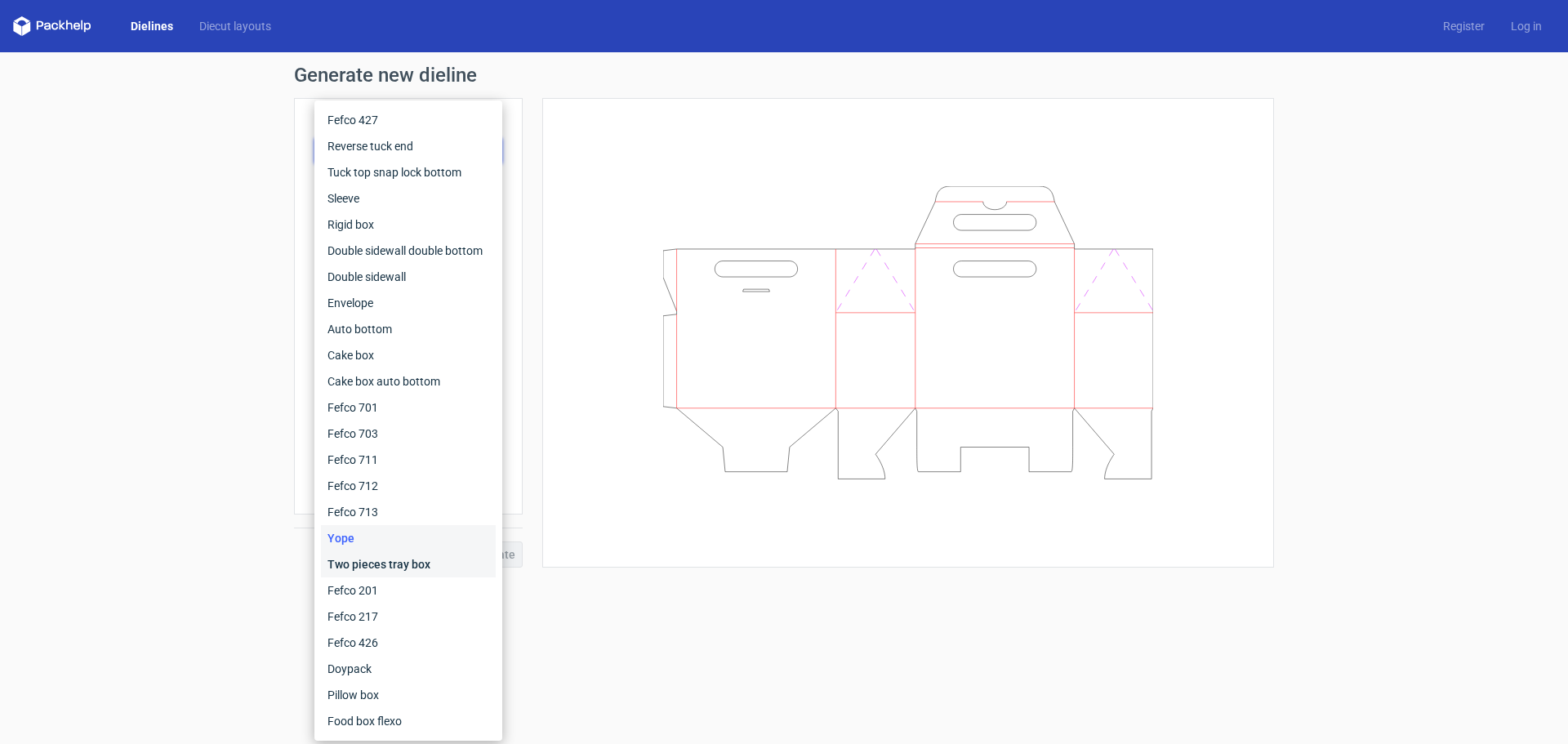
click at [376, 568] on div "Two pieces tray box" at bounding box center [408, 565] width 175 height 26
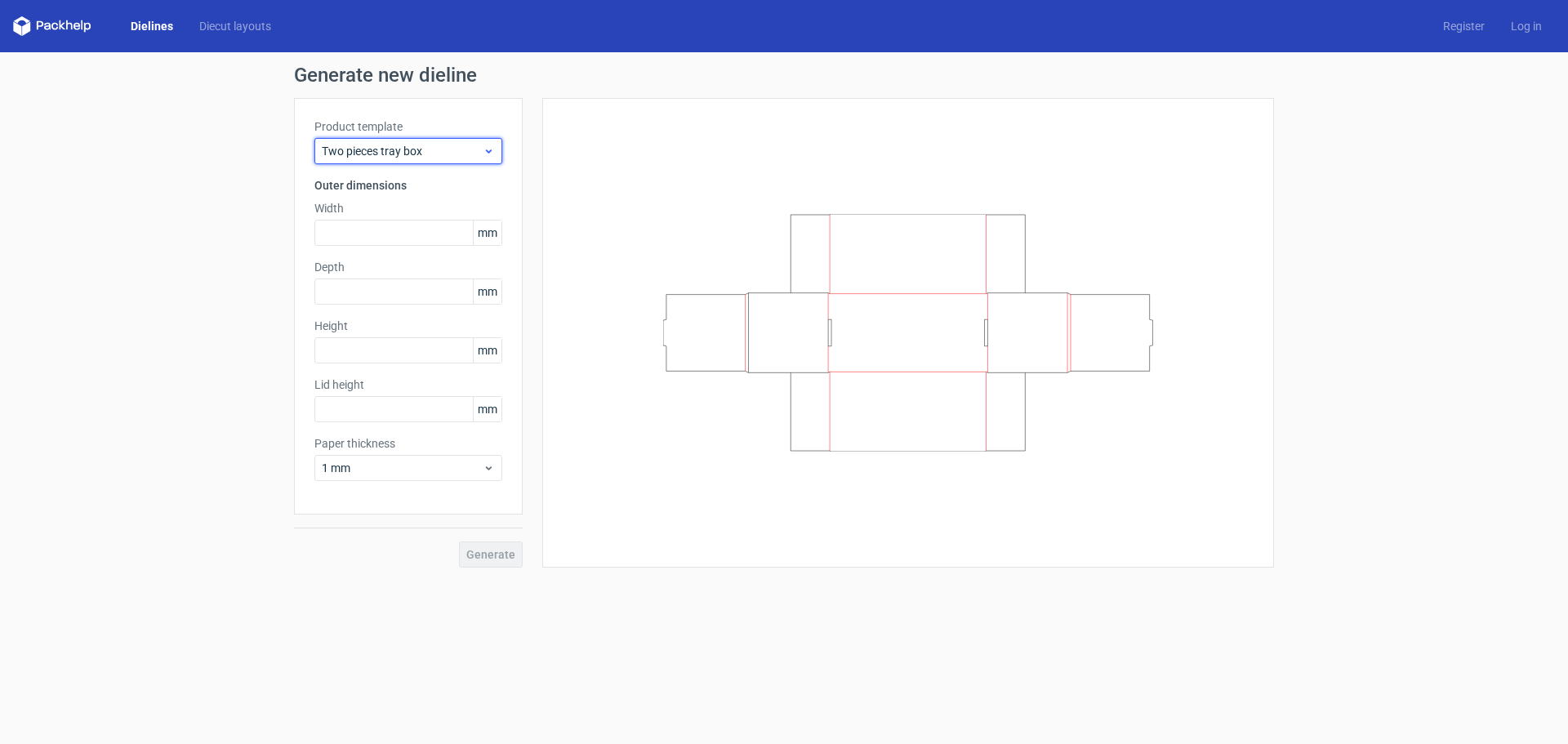
click at [414, 152] on span "Two pieces tray box" at bounding box center [402, 151] width 161 height 17
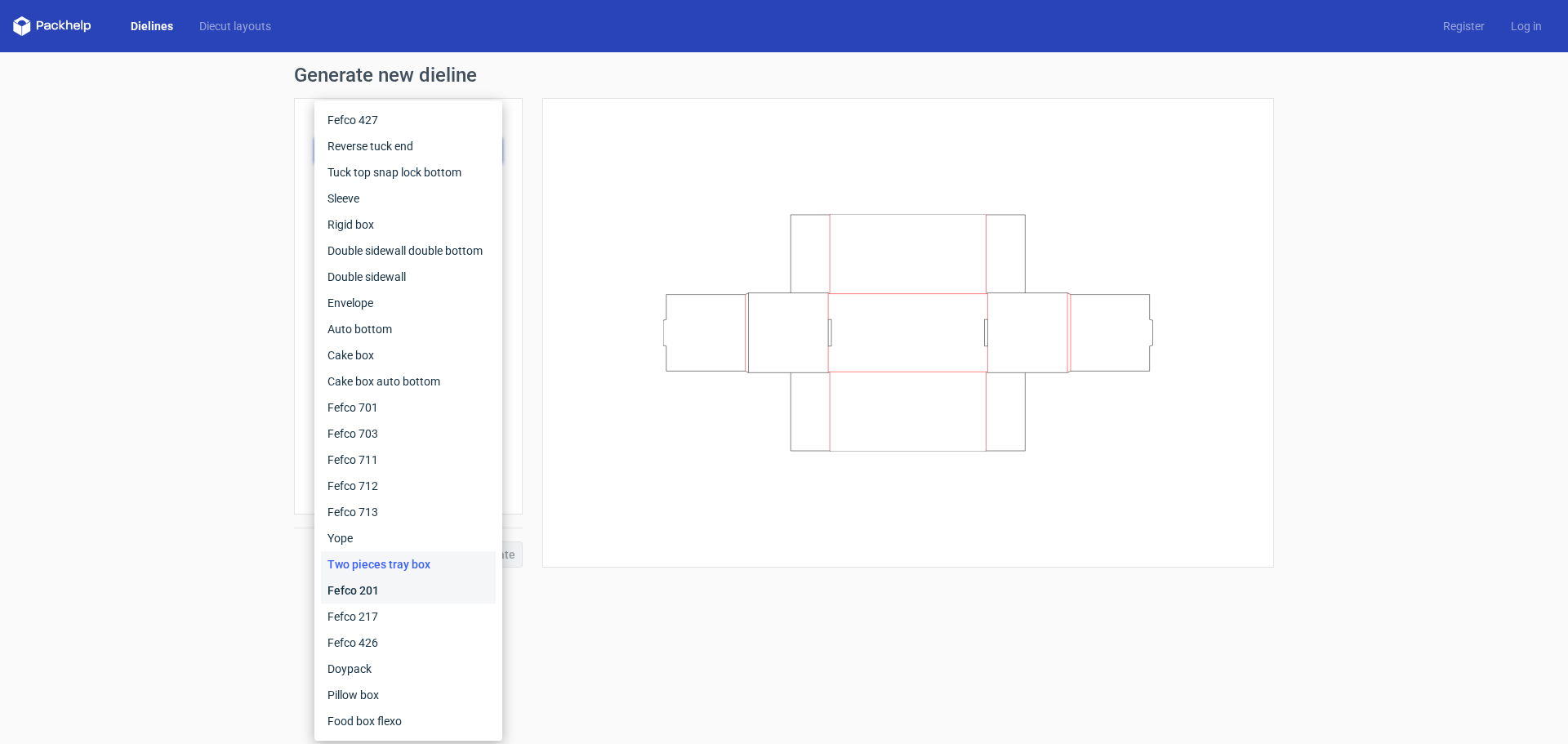
click at [376, 589] on div "Fefco 201" at bounding box center [408, 590] width 175 height 26
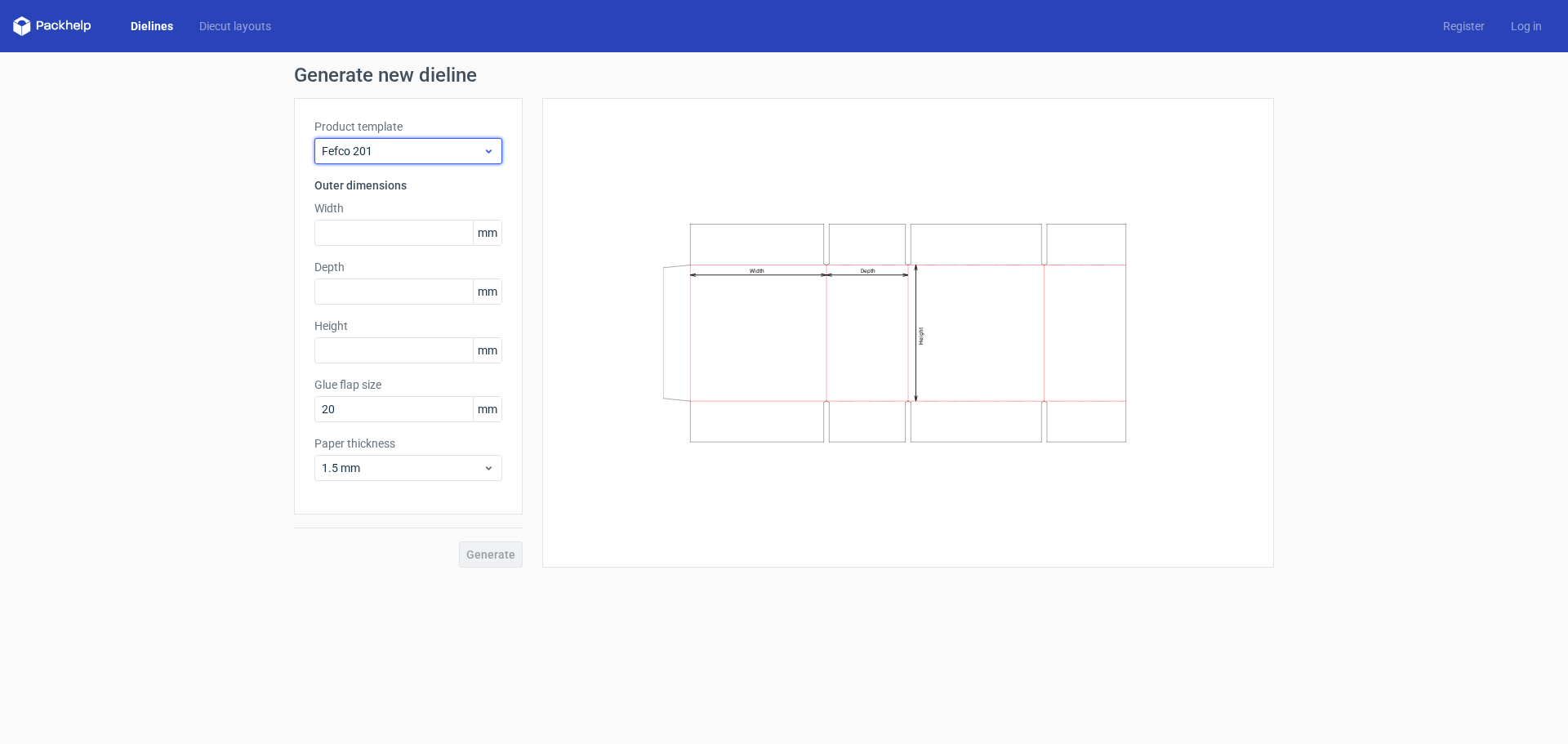
click at [384, 148] on span "Fefco 201" at bounding box center [402, 151] width 161 height 17
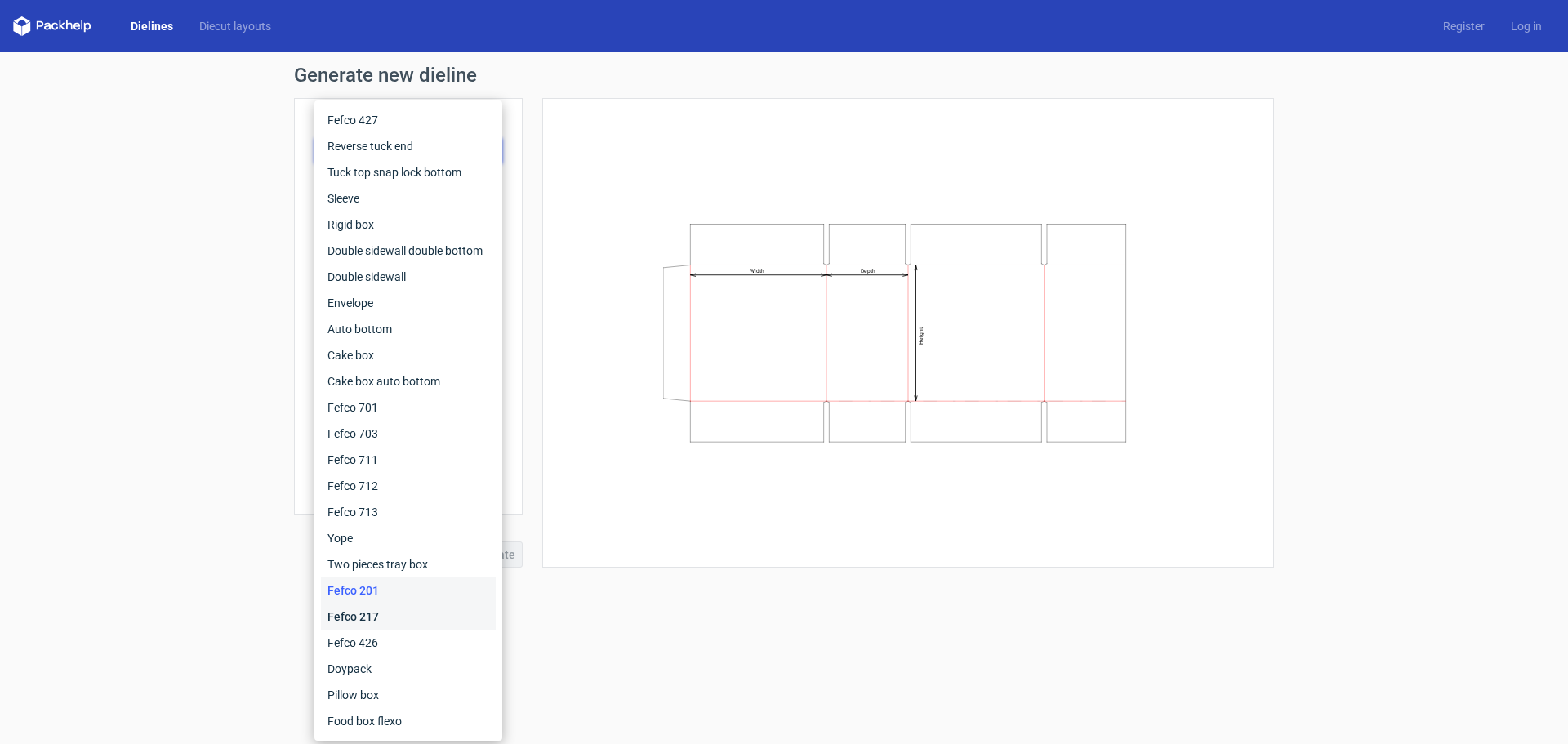
click at [370, 618] on div "Fefco 217" at bounding box center [408, 616] width 175 height 26
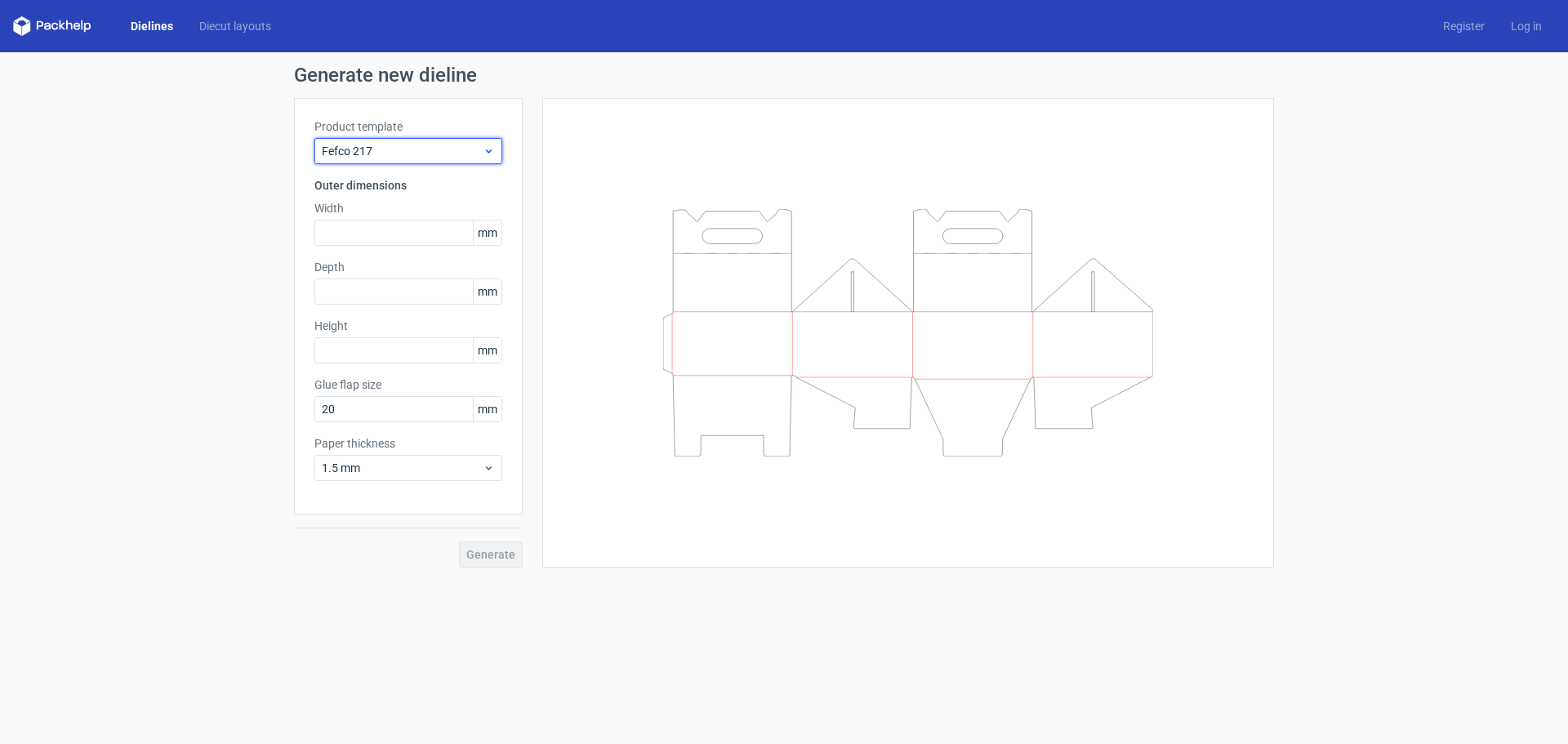
click at [398, 140] on div "Fefco 217" at bounding box center [408, 151] width 187 height 26
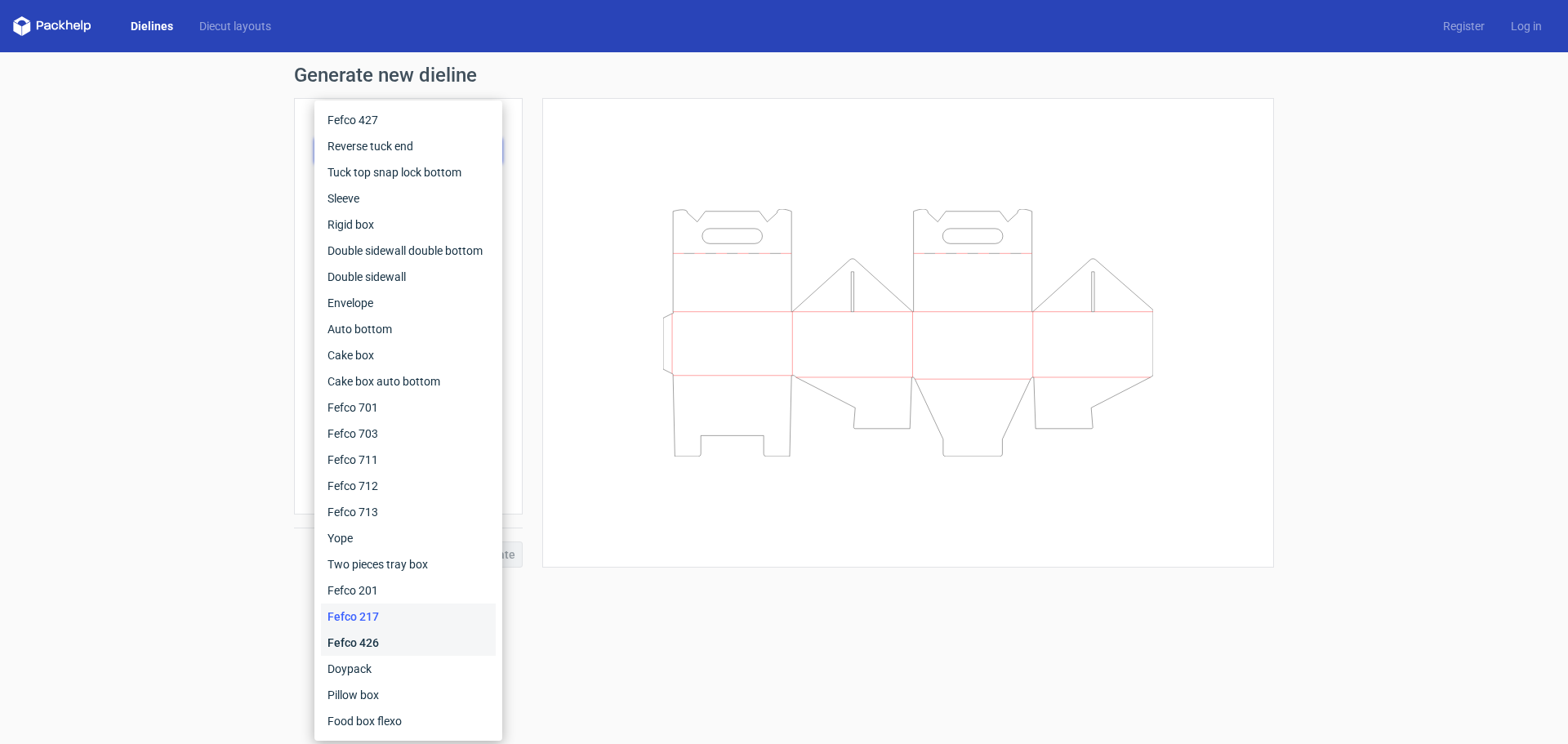
click at [364, 647] on div "Fefco 426" at bounding box center [408, 643] width 175 height 26
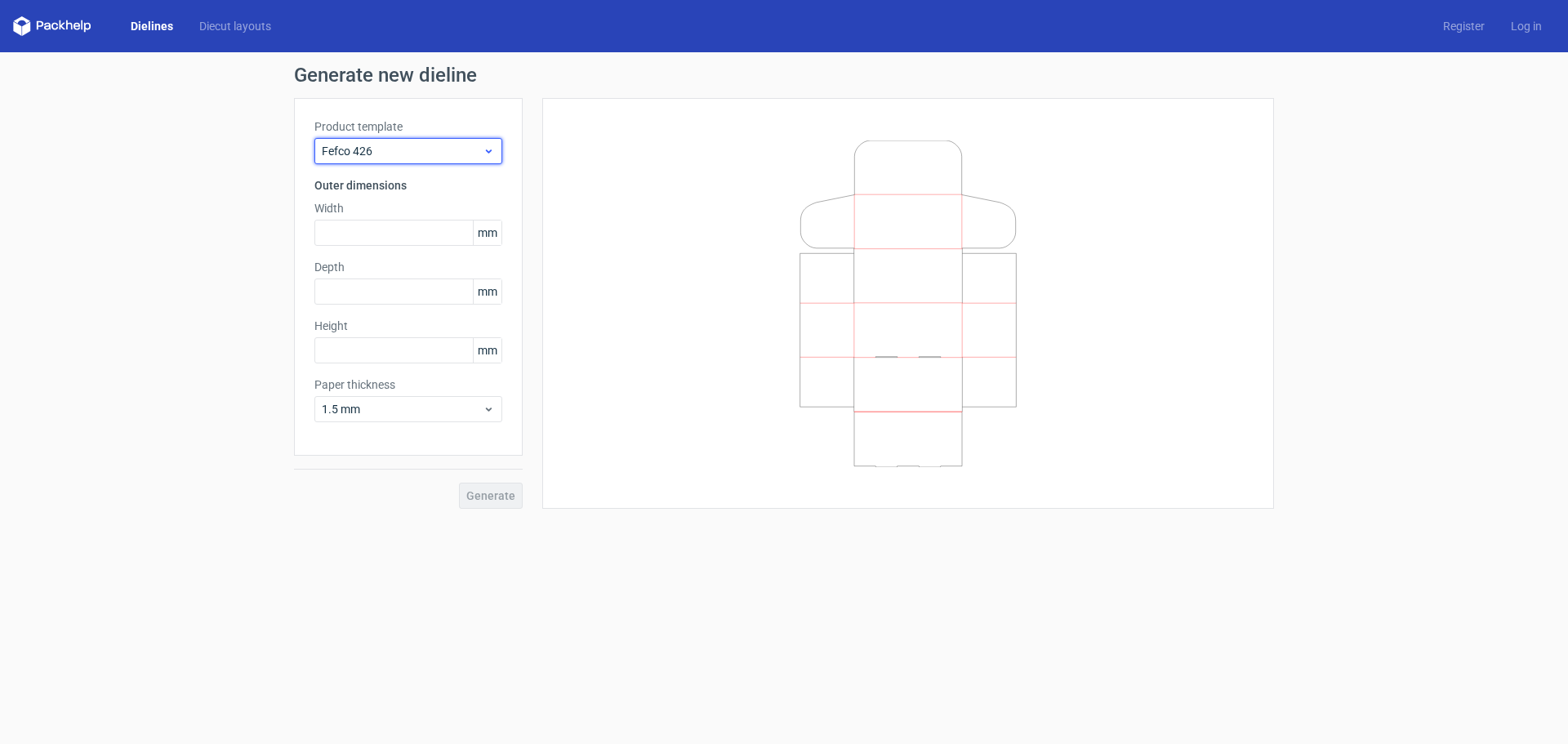
click at [454, 146] on span "Fefco 426" at bounding box center [402, 151] width 161 height 17
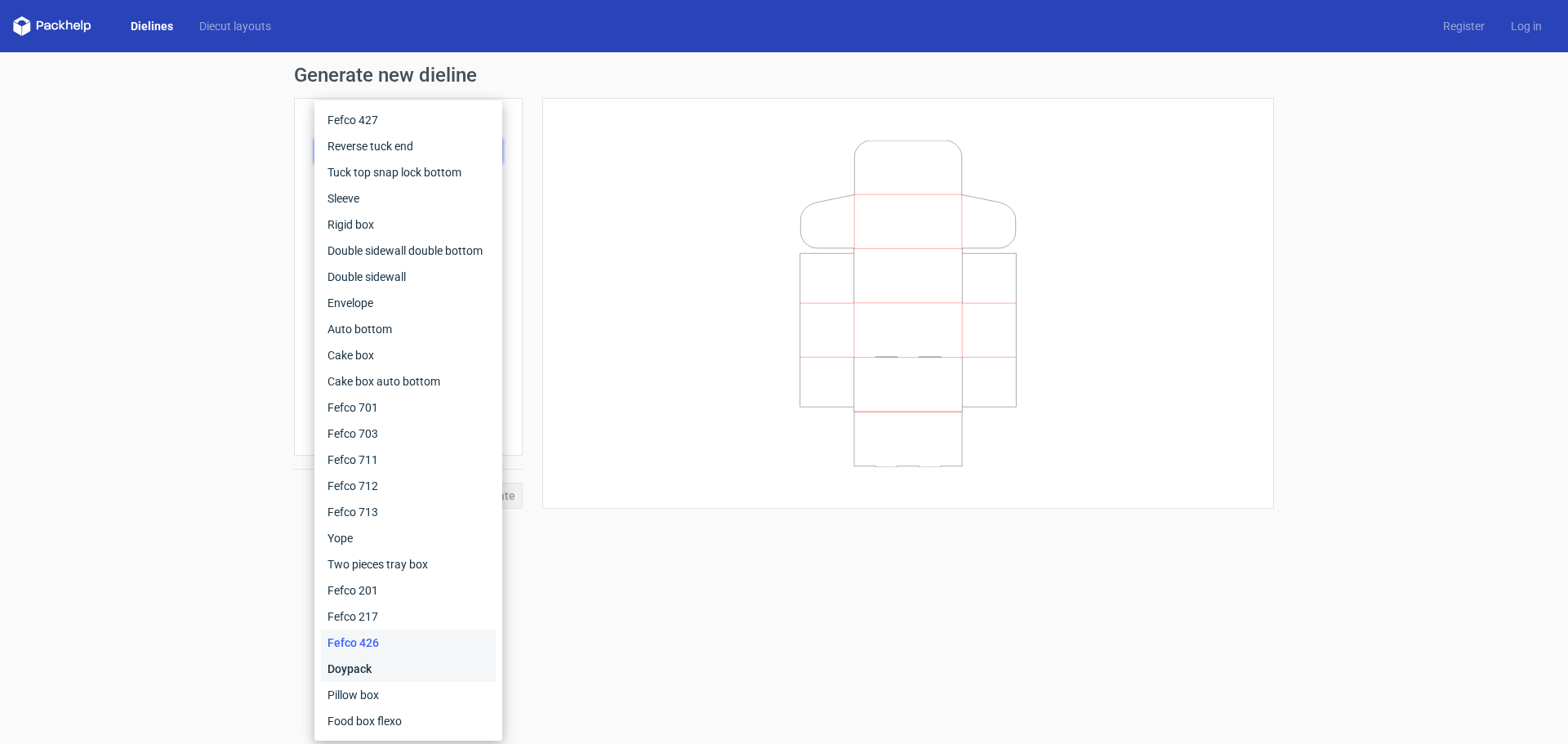
click at [347, 665] on div "Doypack" at bounding box center [408, 669] width 175 height 26
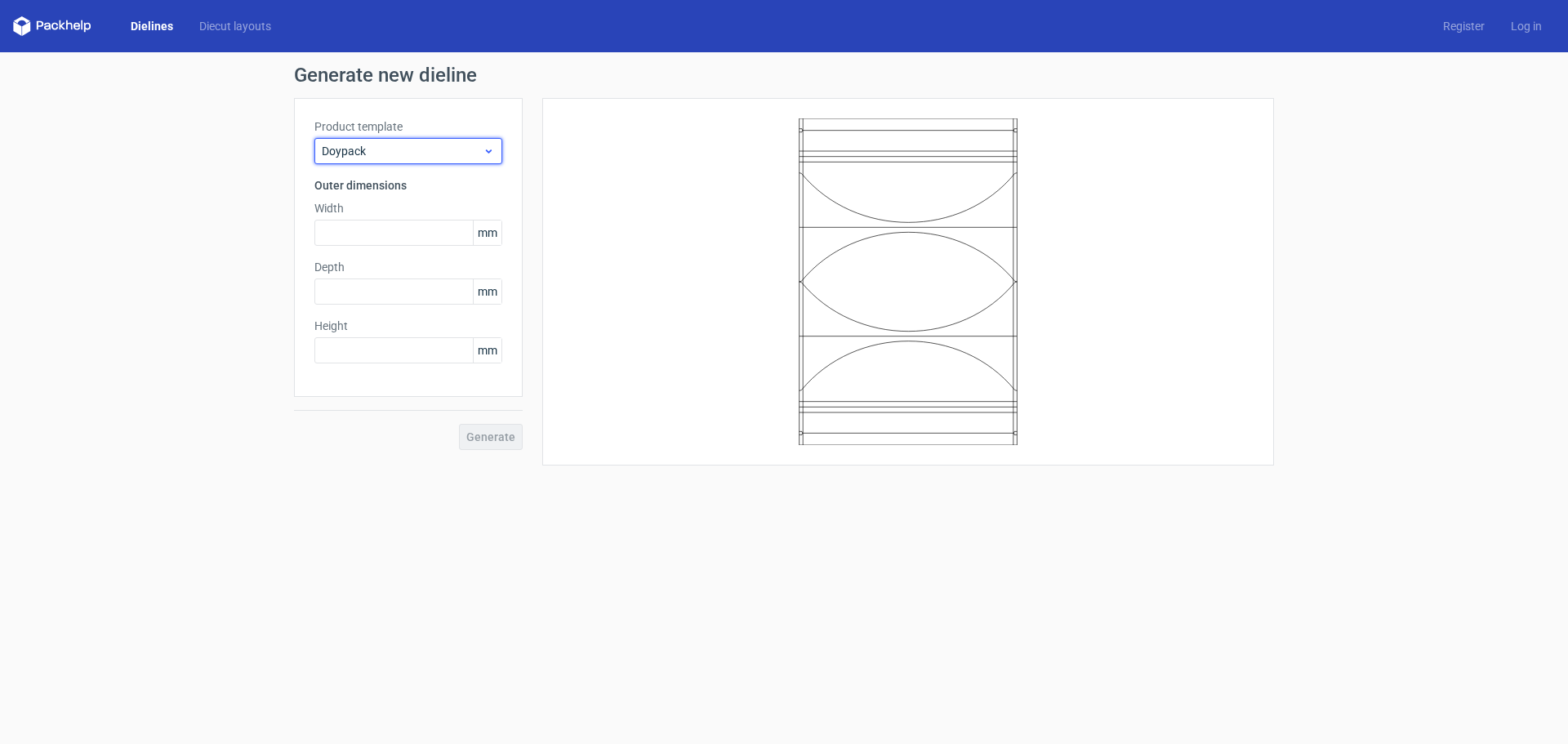
click at [414, 144] on span "Doypack" at bounding box center [402, 151] width 161 height 17
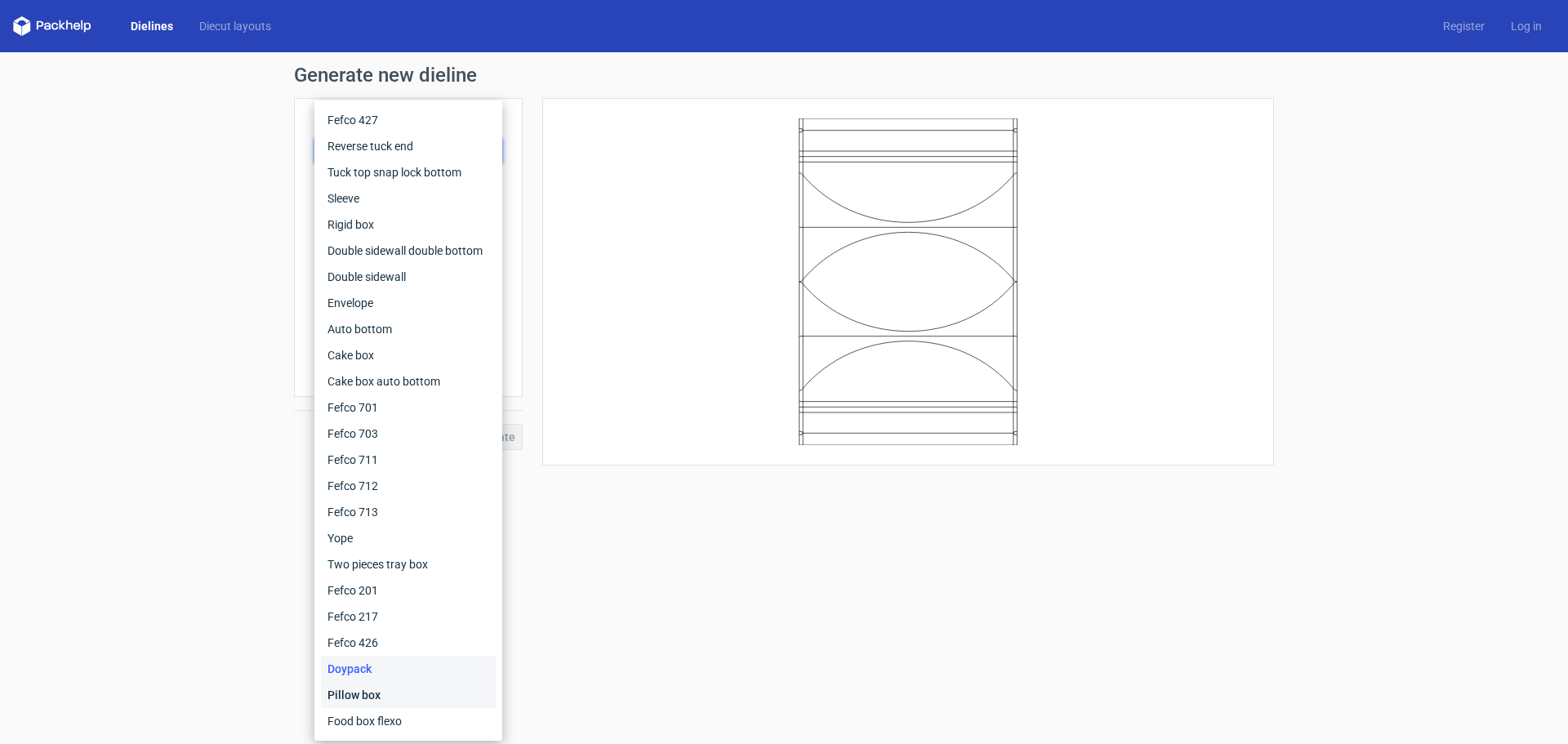
click at [359, 695] on div "Pillow box" at bounding box center [408, 695] width 175 height 26
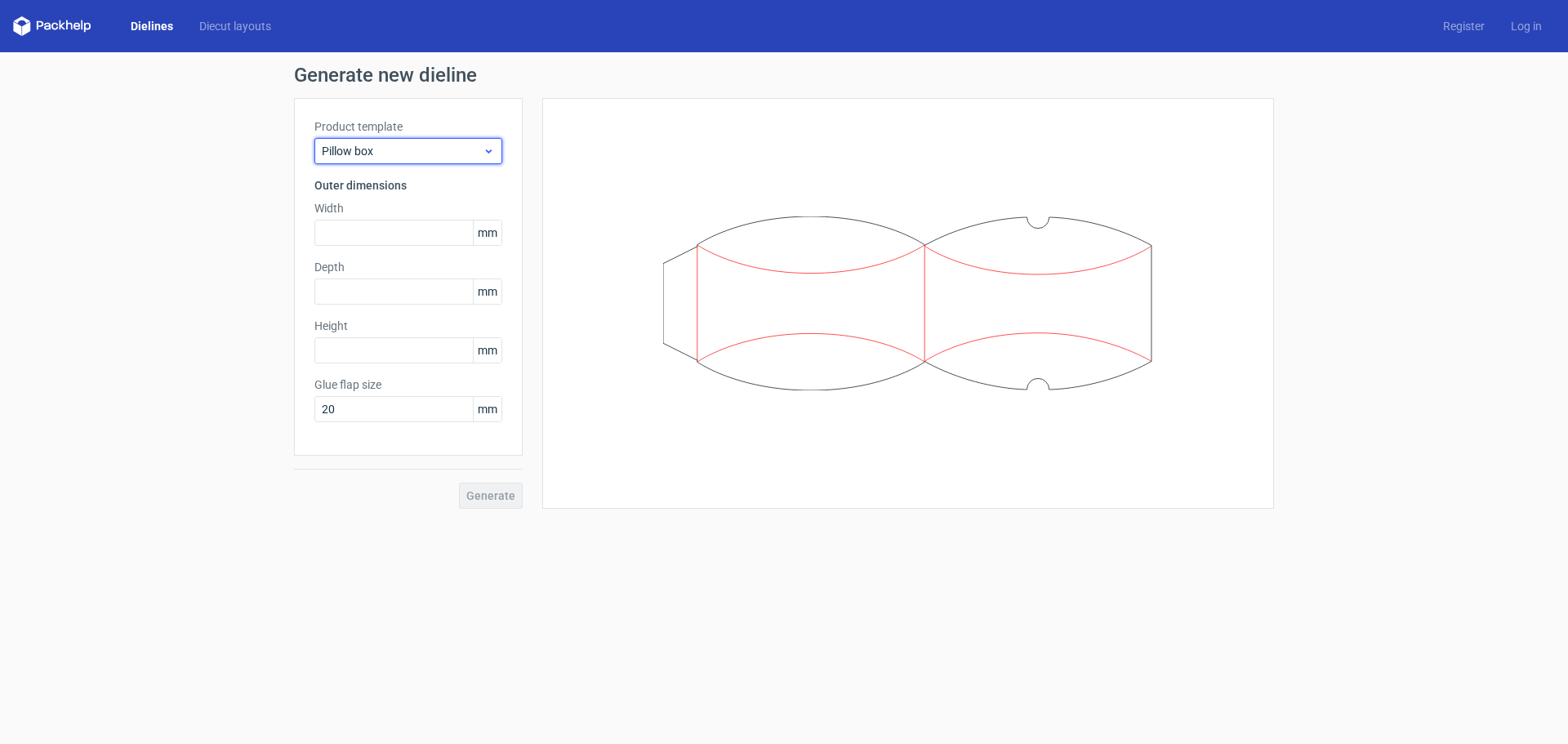
click at [381, 143] on span "Pillow box" at bounding box center [402, 151] width 161 height 17
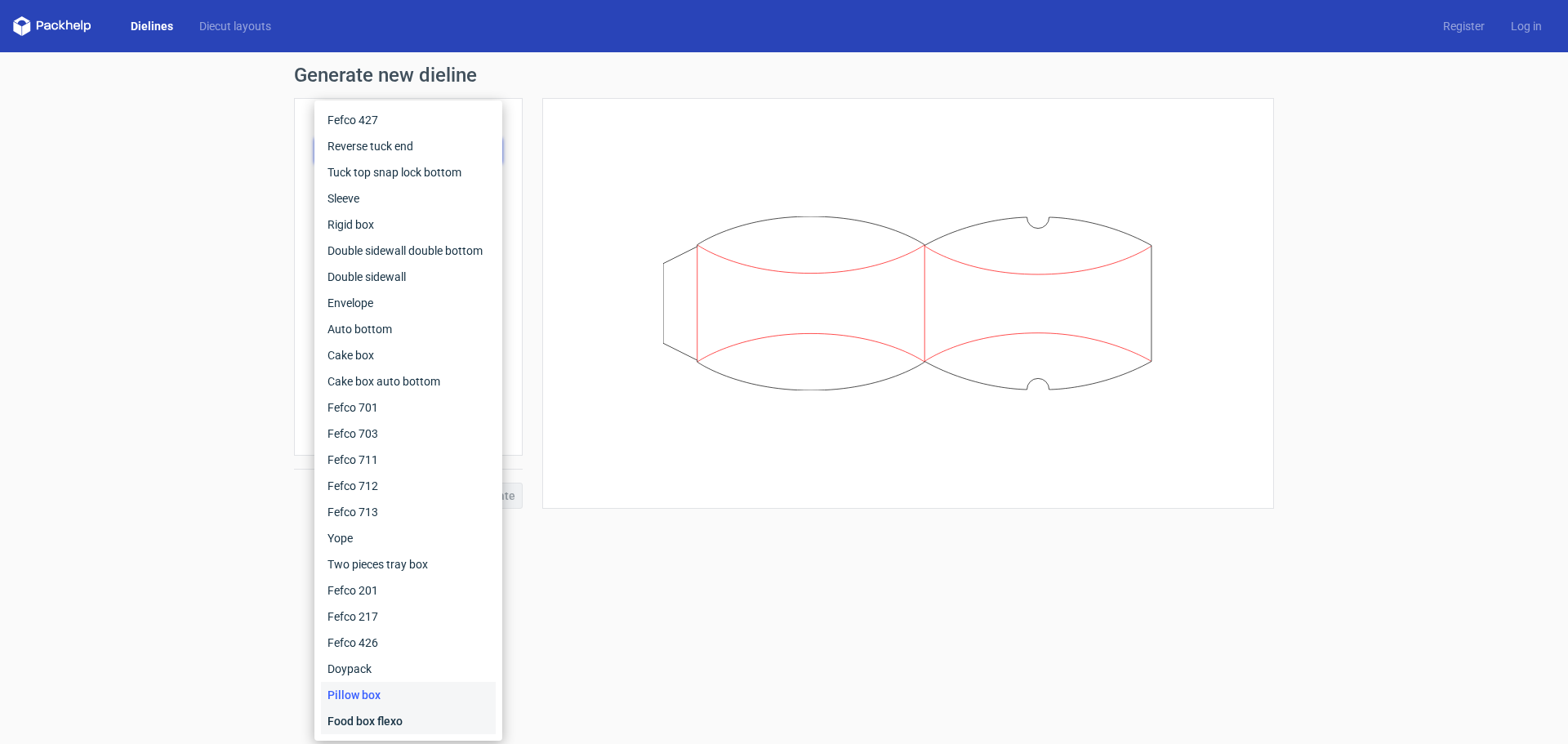
click at [388, 717] on div "Food box flexo" at bounding box center [408, 721] width 175 height 26
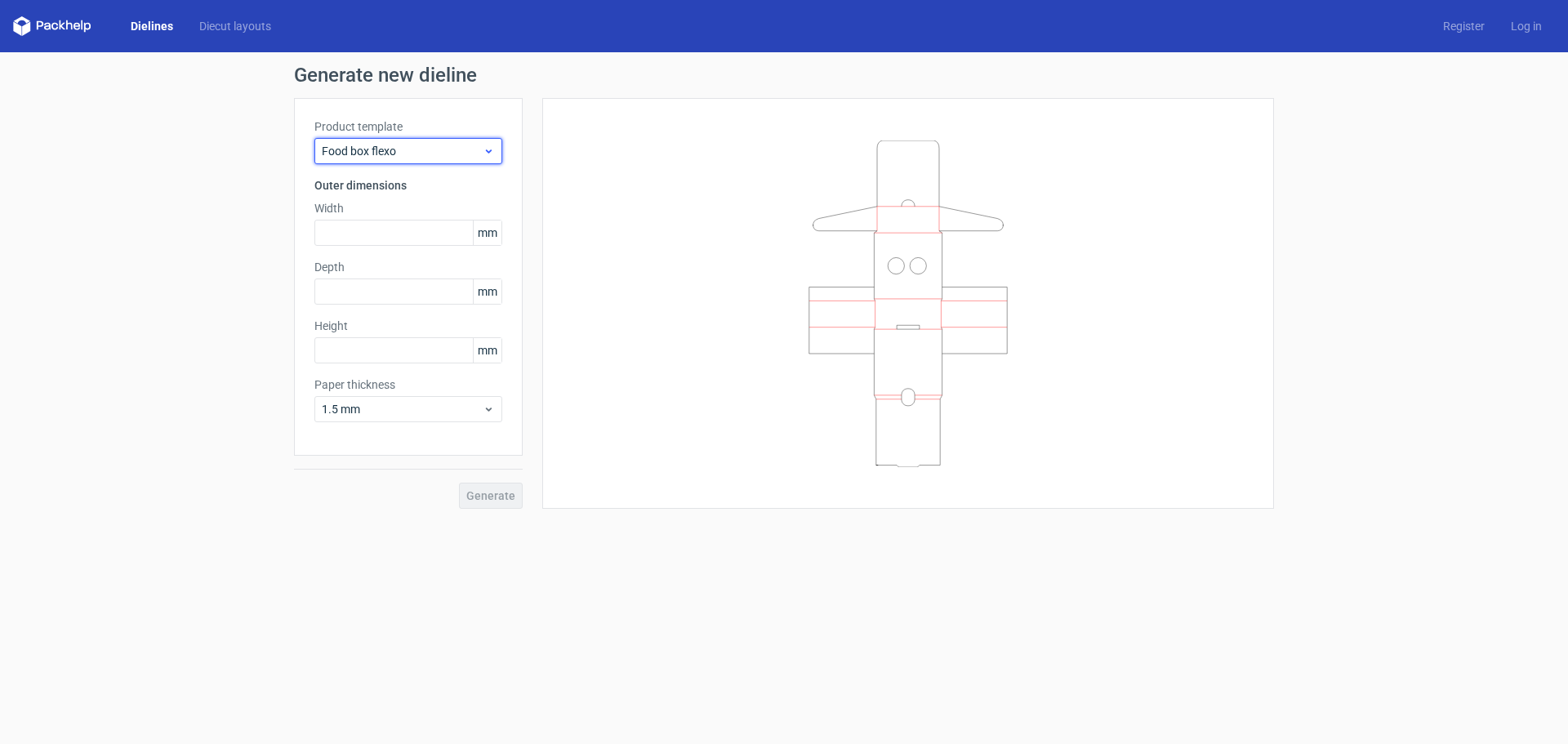
click at [417, 151] on span "Food box flexo" at bounding box center [402, 151] width 161 height 17
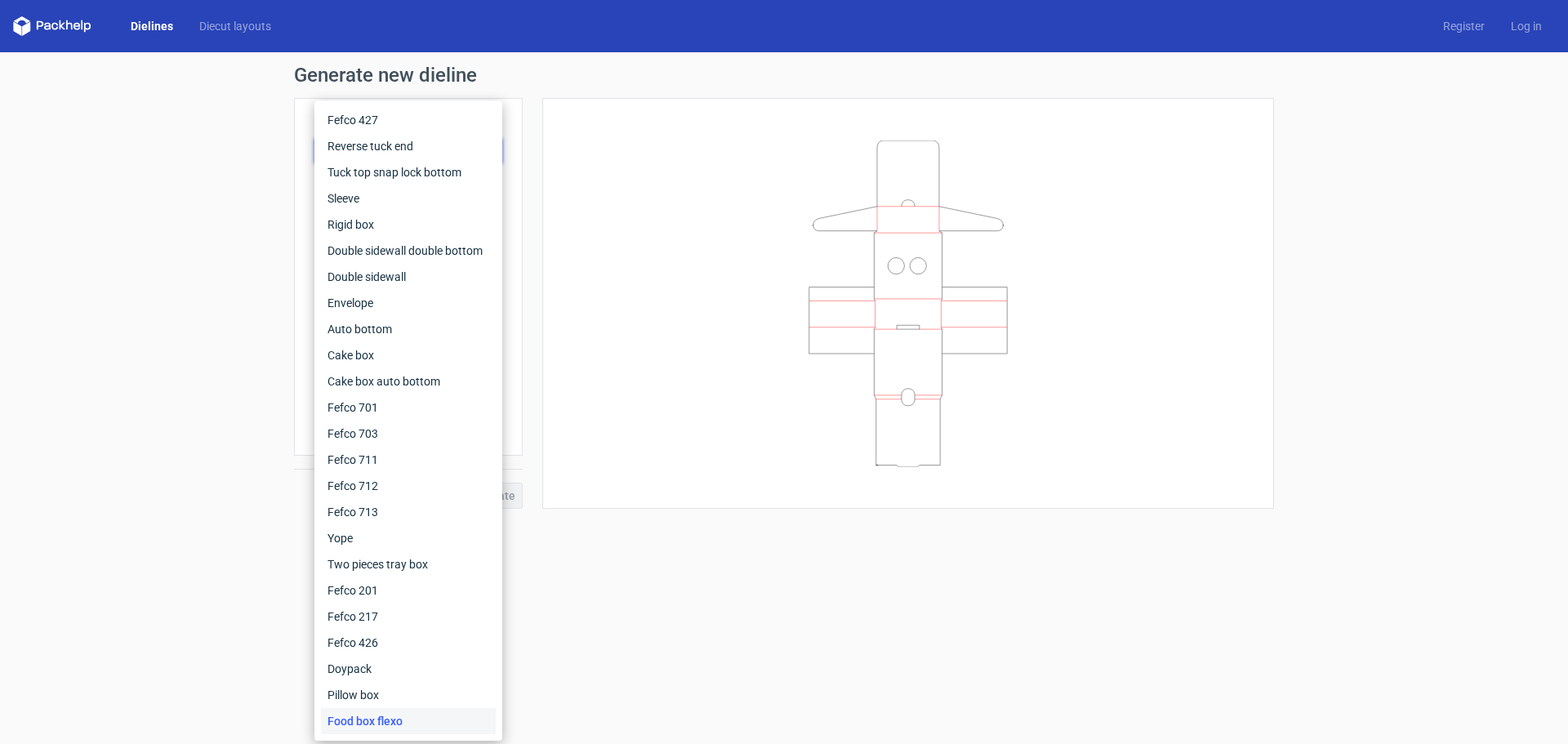
click at [1117, 135] on div at bounding box center [908, 303] width 691 height 370
